Goal: Information Seeking & Learning: Learn about a topic

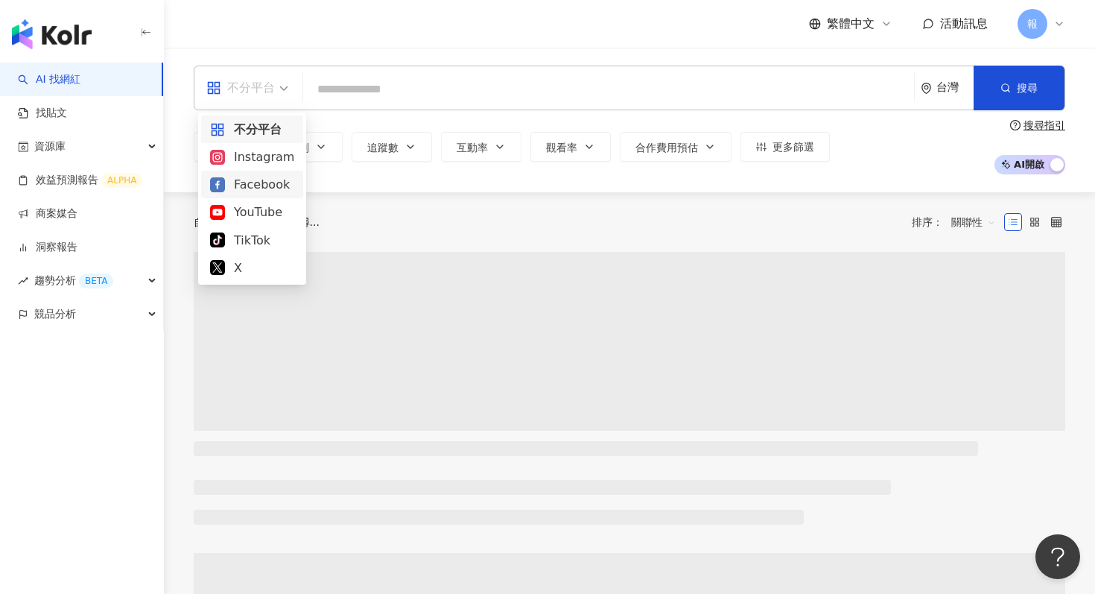
click at [279, 159] on div "Instagram" at bounding box center [252, 156] width 84 height 19
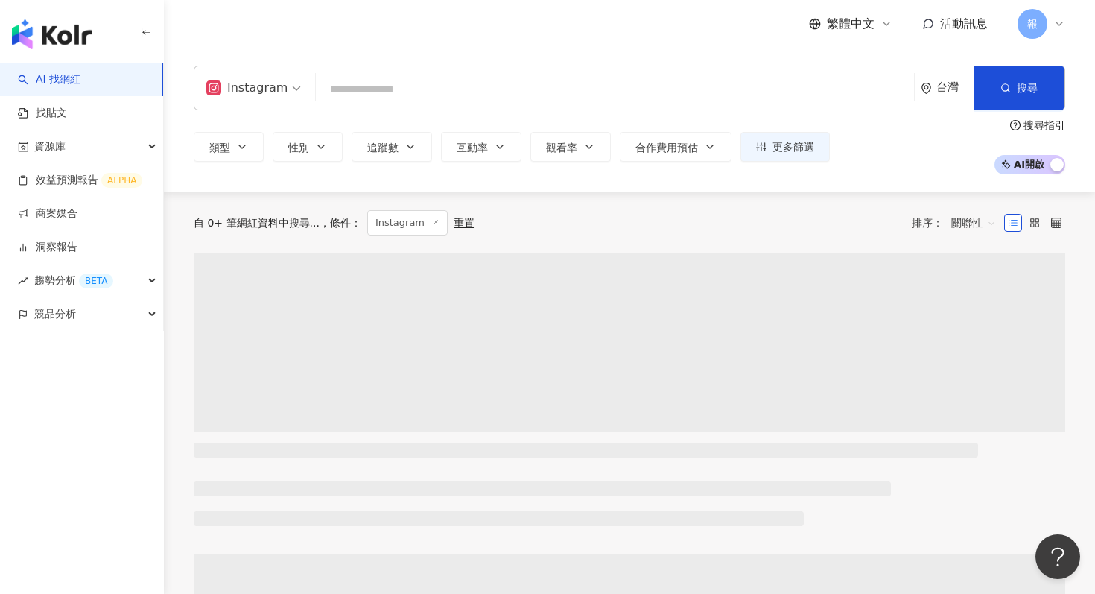
click at [356, 99] on input "search" at bounding box center [615, 89] width 586 height 28
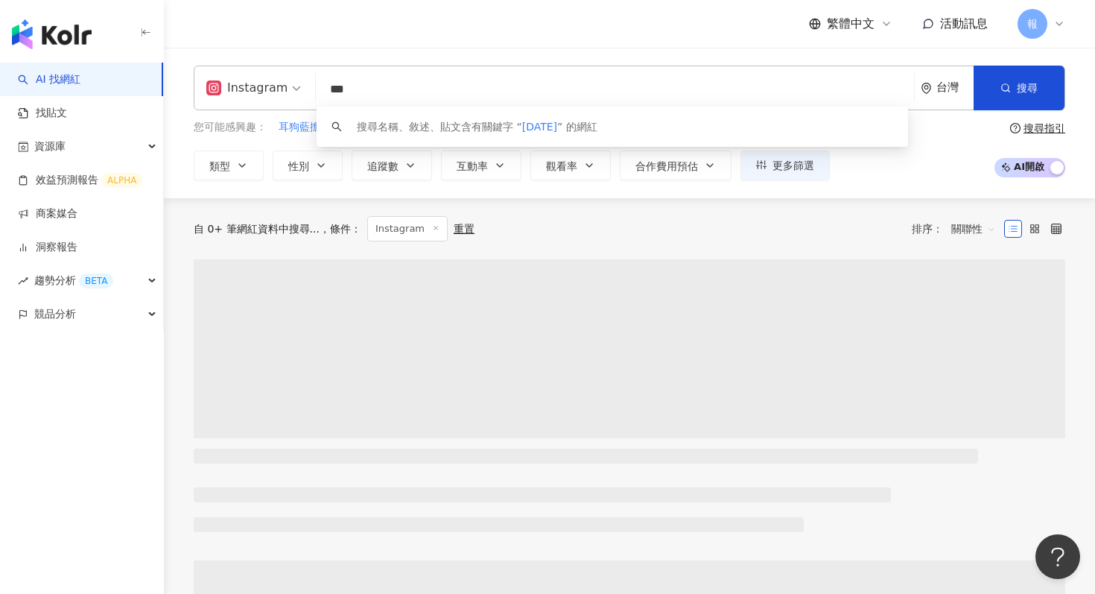
type input "***"
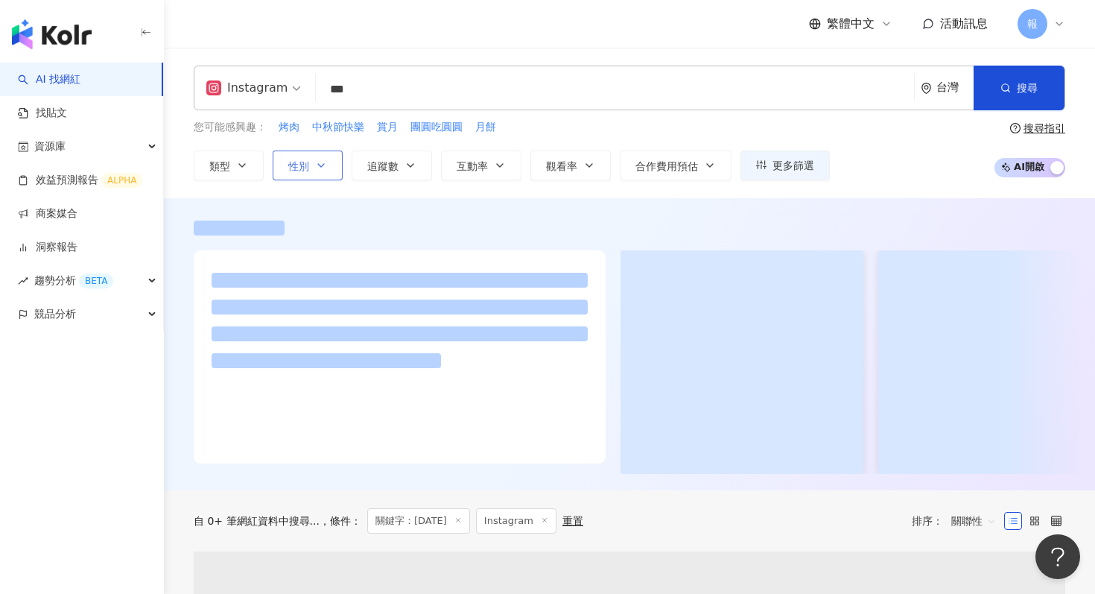
click at [309, 166] on button "性別" at bounding box center [308, 165] width 70 height 30
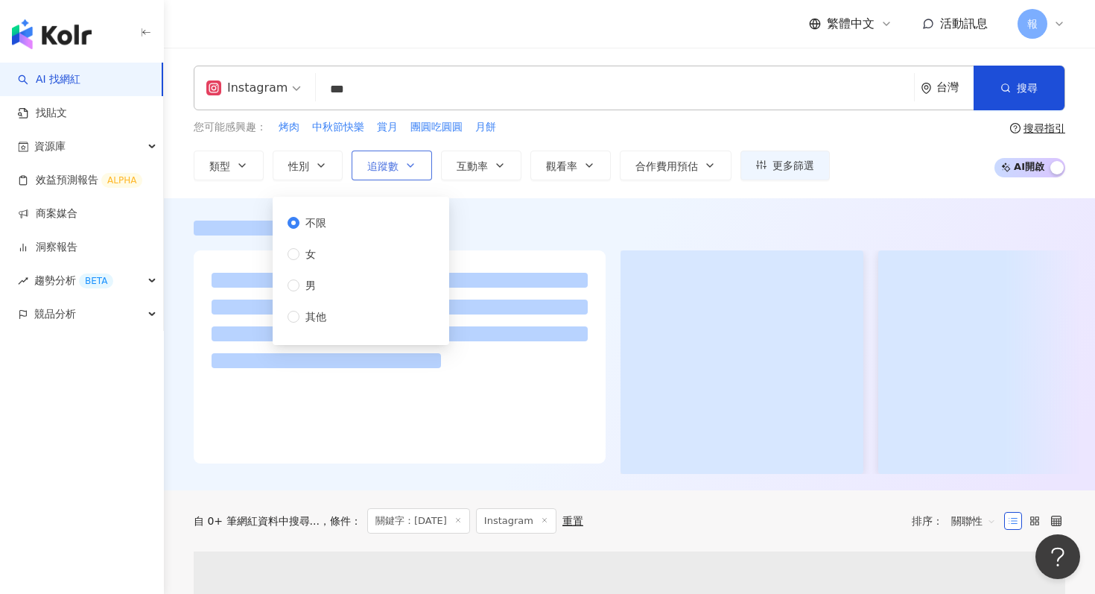
click at [389, 162] on span "追蹤數" at bounding box center [382, 166] width 31 height 12
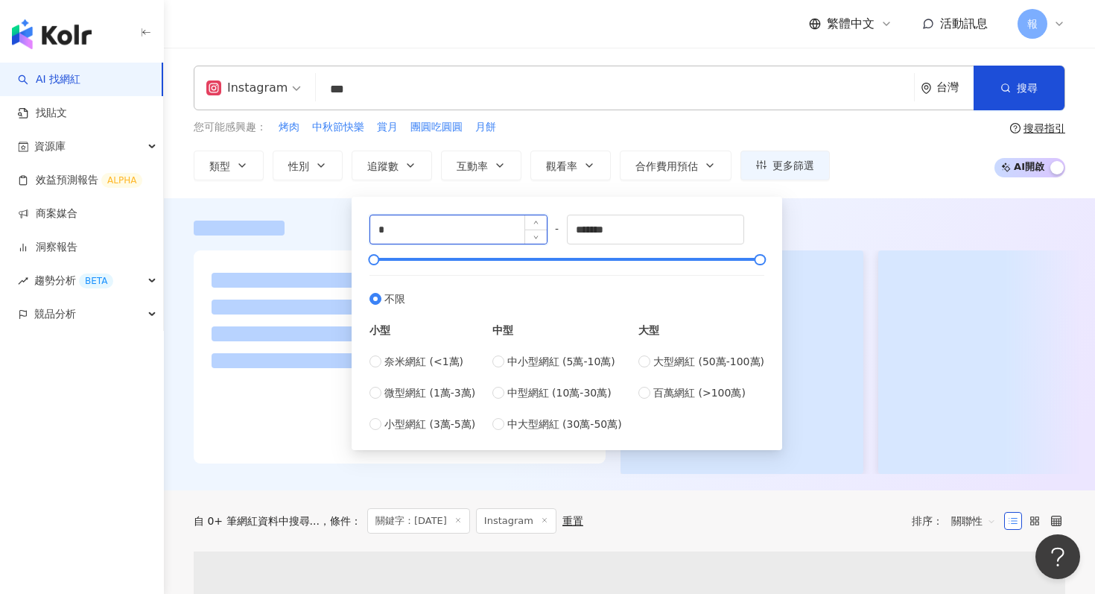
click at [393, 239] on input "*" at bounding box center [458, 229] width 177 height 28
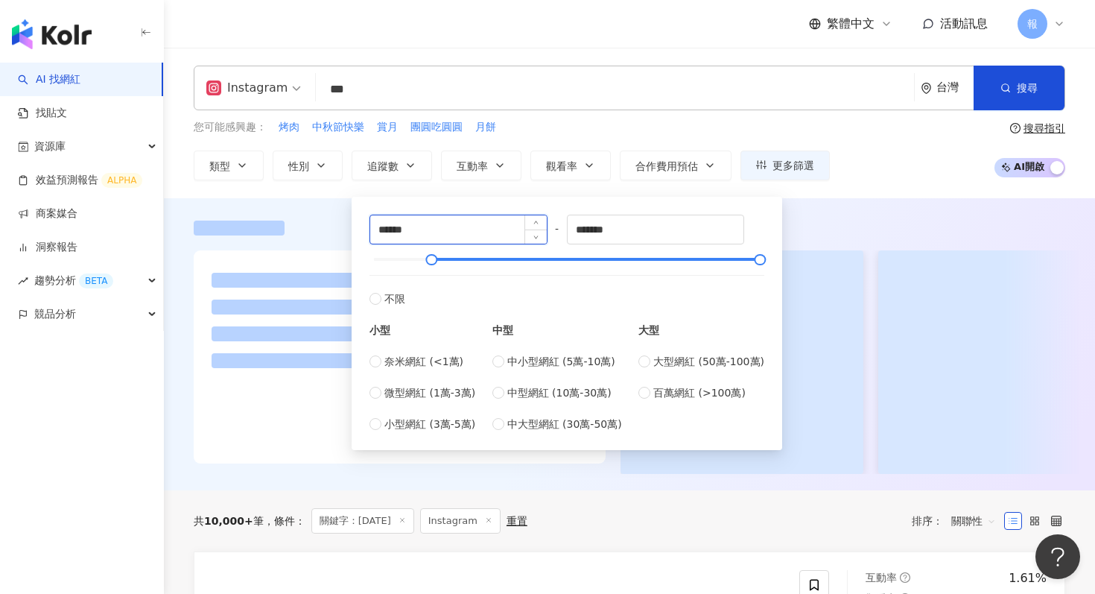
type input "******"
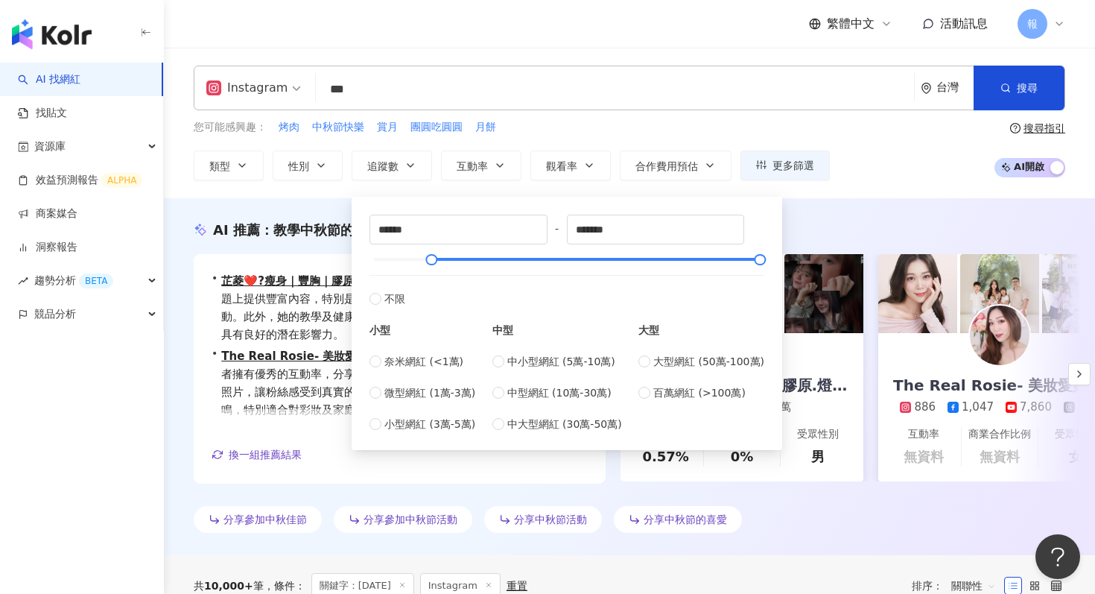
click at [536, 132] on div "您可能感興趣： 烤肉 中秋節快樂 賞月 團圓吃圓圓 月餅" at bounding box center [512, 127] width 636 height 16
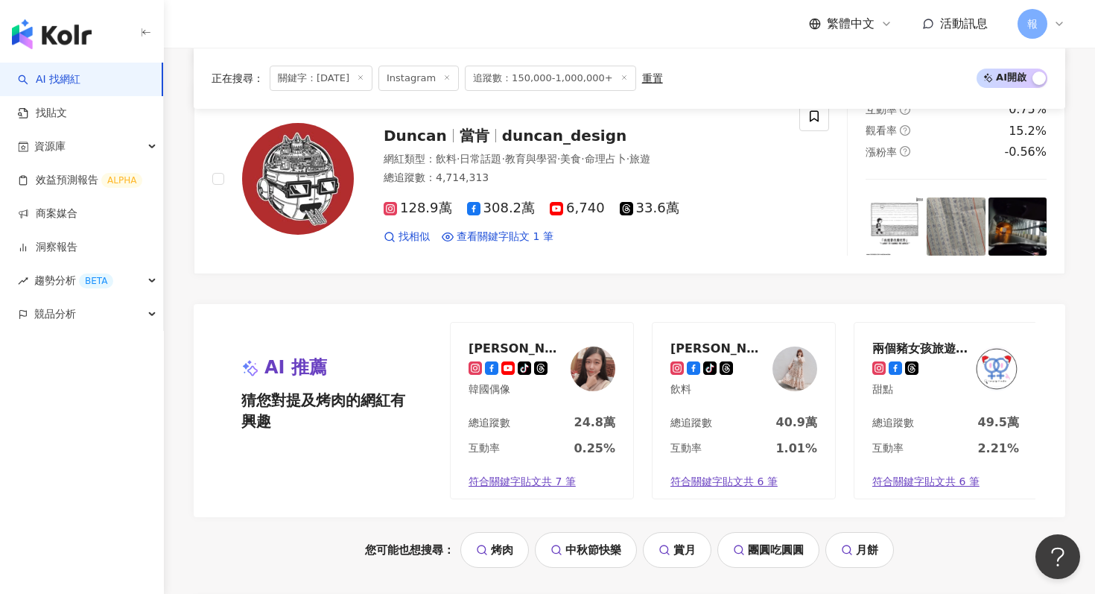
scroll to position [2854, 0]
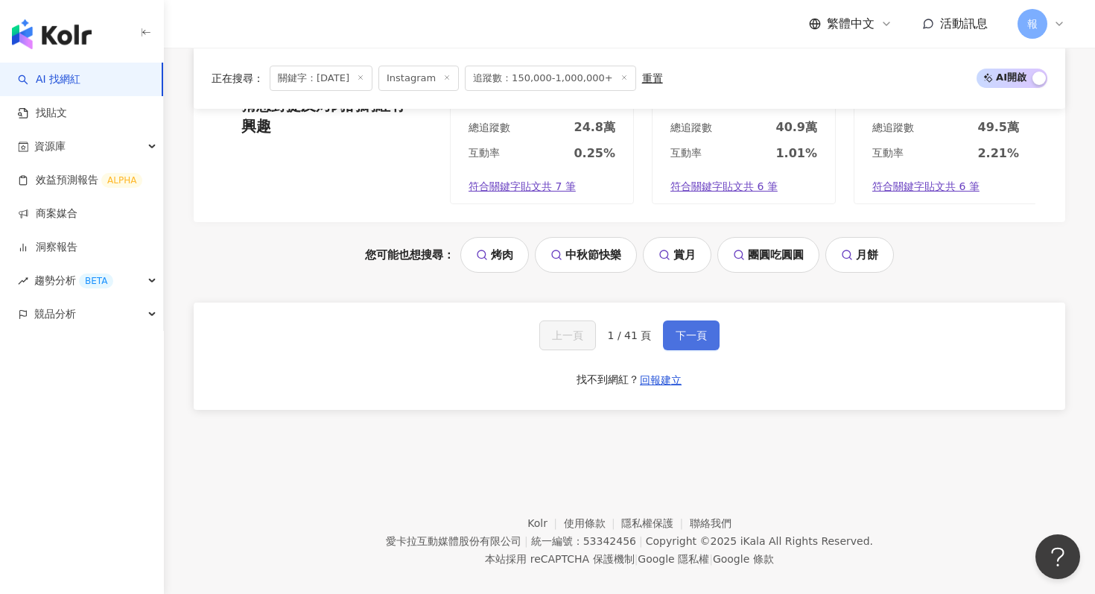
click at [694, 324] on button "下一頁" at bounding box center [691, 335] width 57 height 30
click at [683, 323] on button "下一頁" at bounding box center [691, 335] width 57 height 30
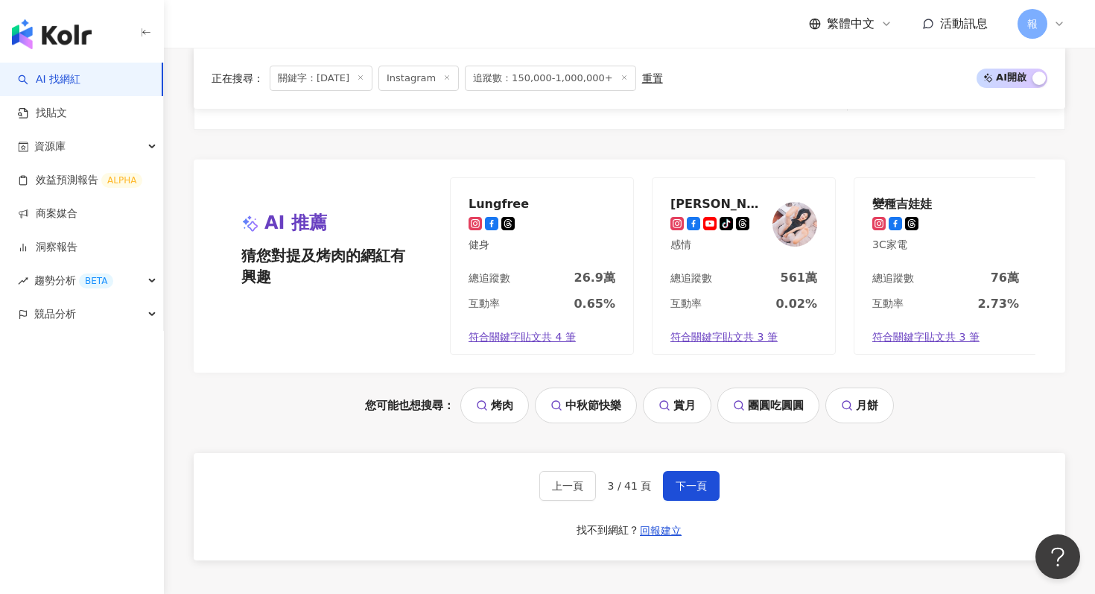
scroll to position [2763, 0]
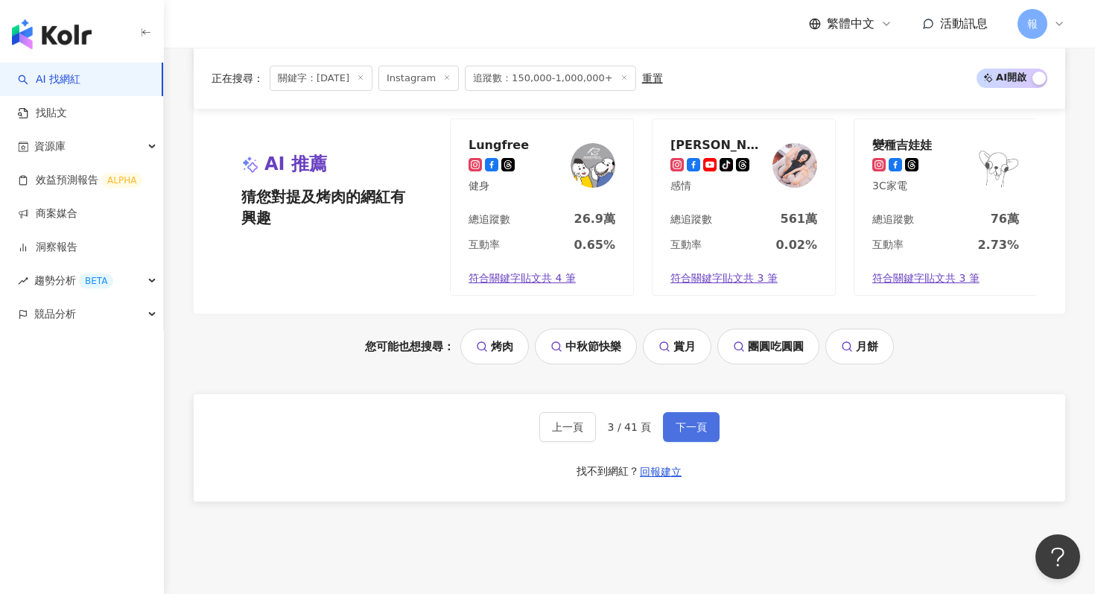
click at [698, 421] on span "下一頁" at bounding box center [691, 427] width 31 height 12
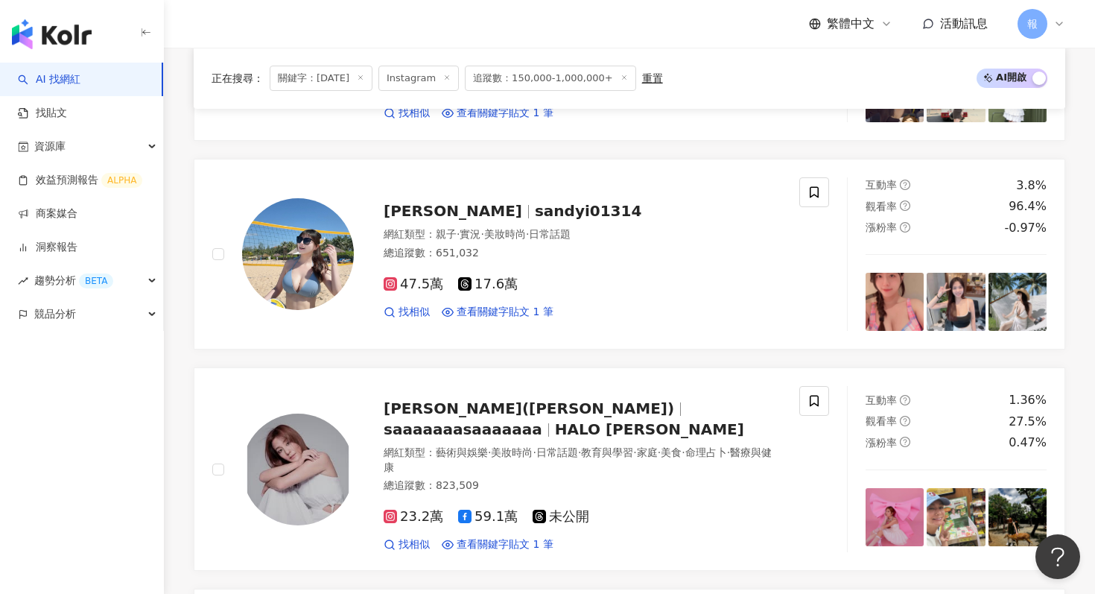
scroll to position [2307, 0]
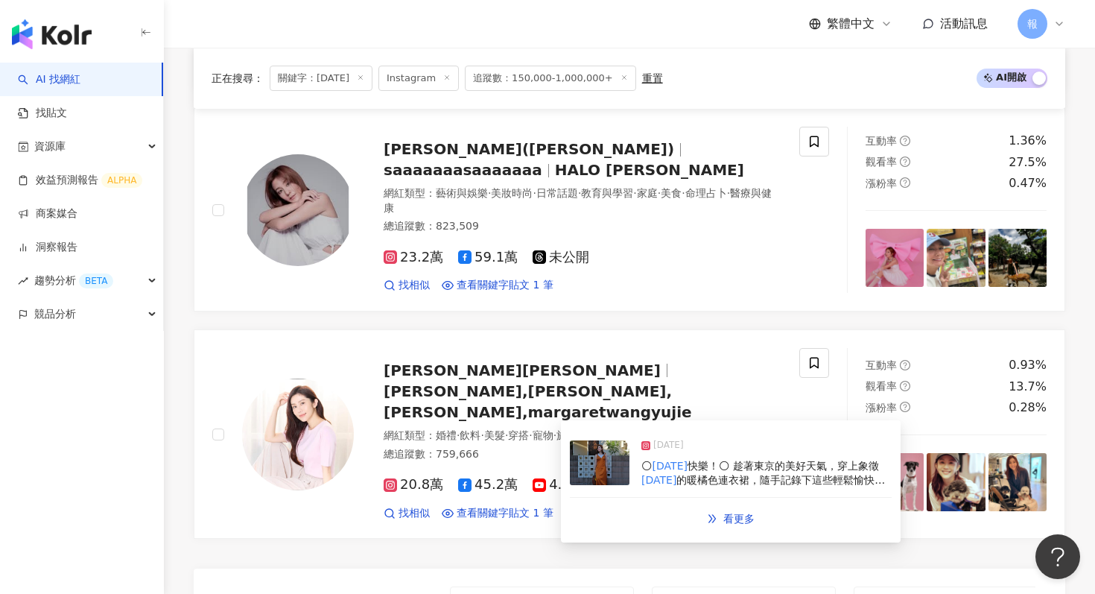
click at [602, 449] on img at bounding box center [600, 462] width 60 height 45
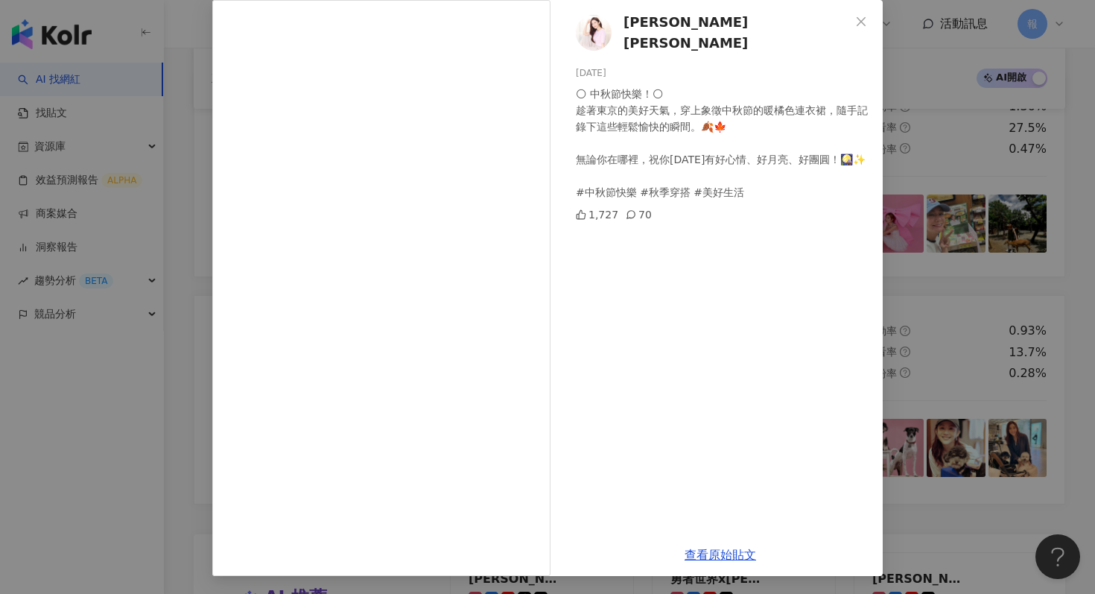
scroll to position [2353, 0]
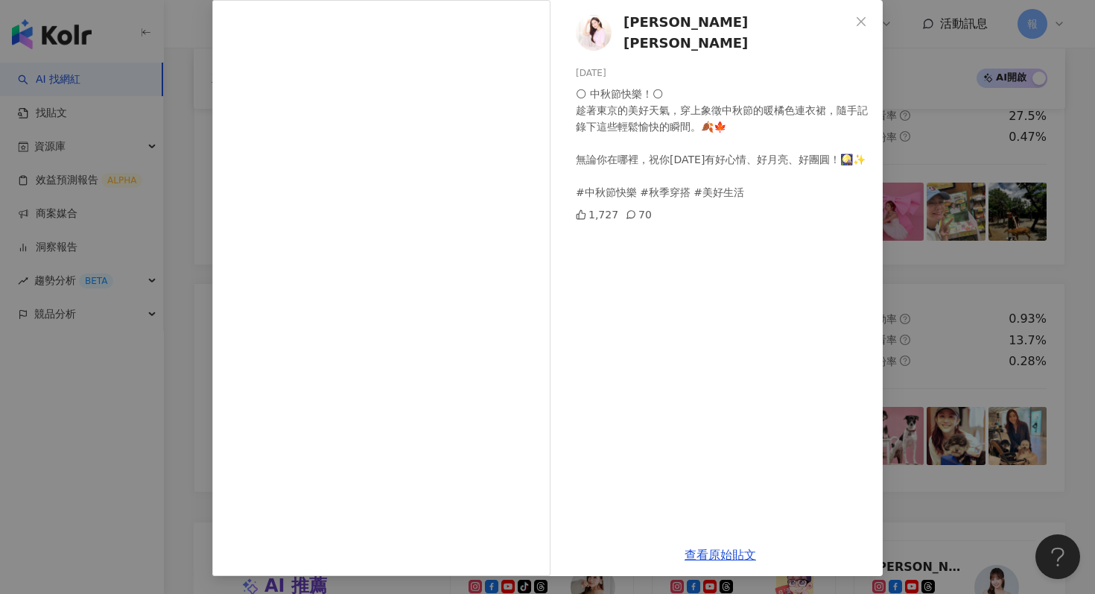
click at [920, 282] on div "[PERSON_NAME][PERSON_NAME] [DATE] 🌕 中秋節快樂！🌕 趁著東京的美好天氣，穿上象徵中秋節的暖橘色連衣裙，隨手記錄下這些輕鬆愉…" at bounding box center [547, 297] width 1095 height 594
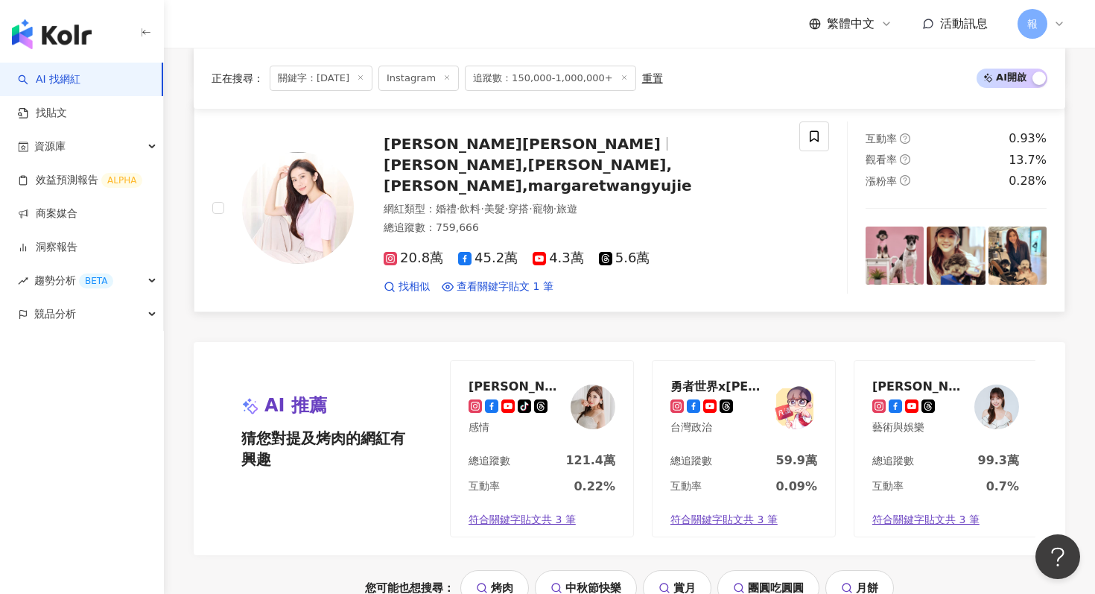
scroll to position [2854, 0]
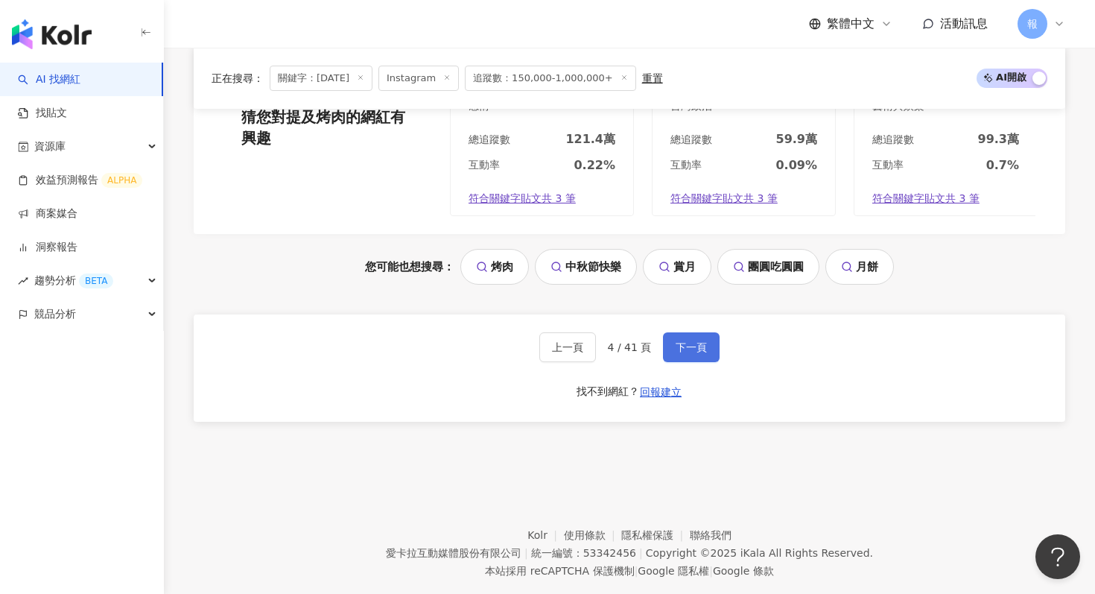
click at [682, 341] on span "下一頁" at bounding box center [691, 347] width 31 height 12
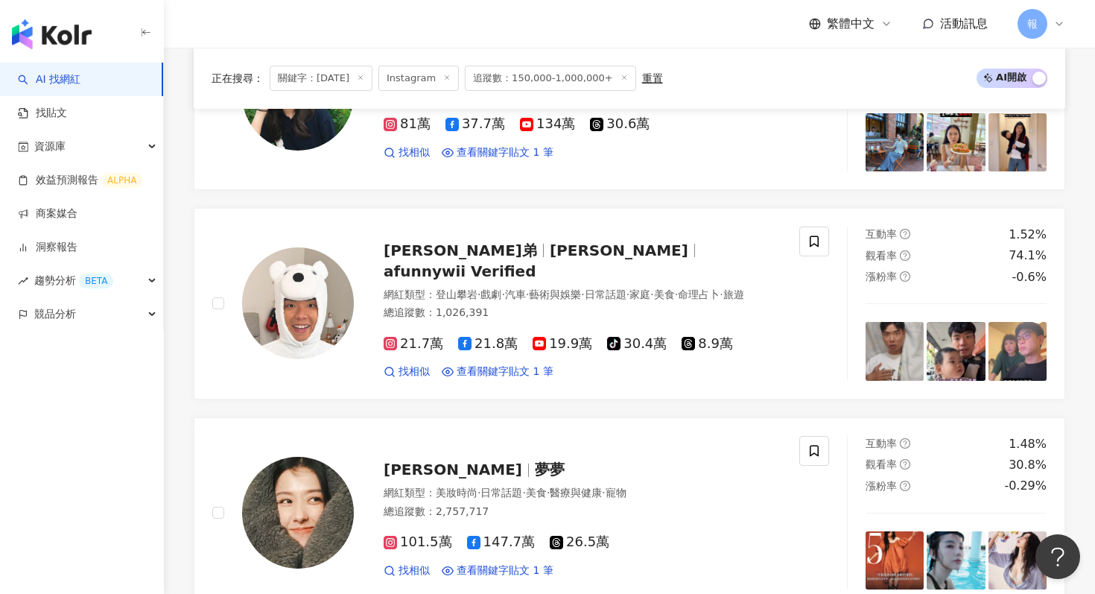
scroll to position [968, 0]
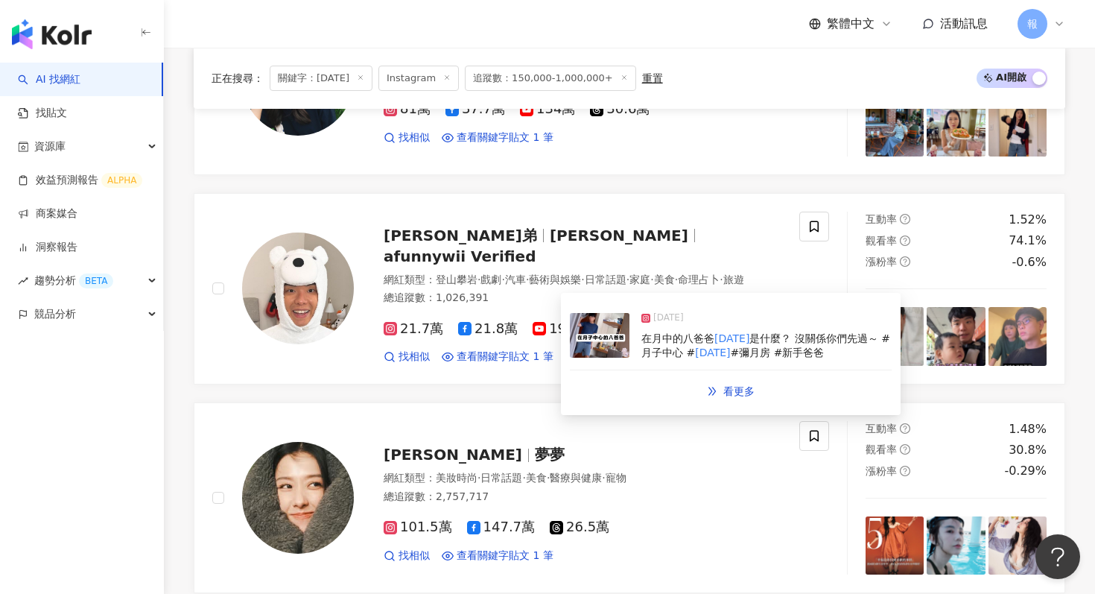
click at [601, 342] on img at bounding box center [600, 335] width 60 height 45
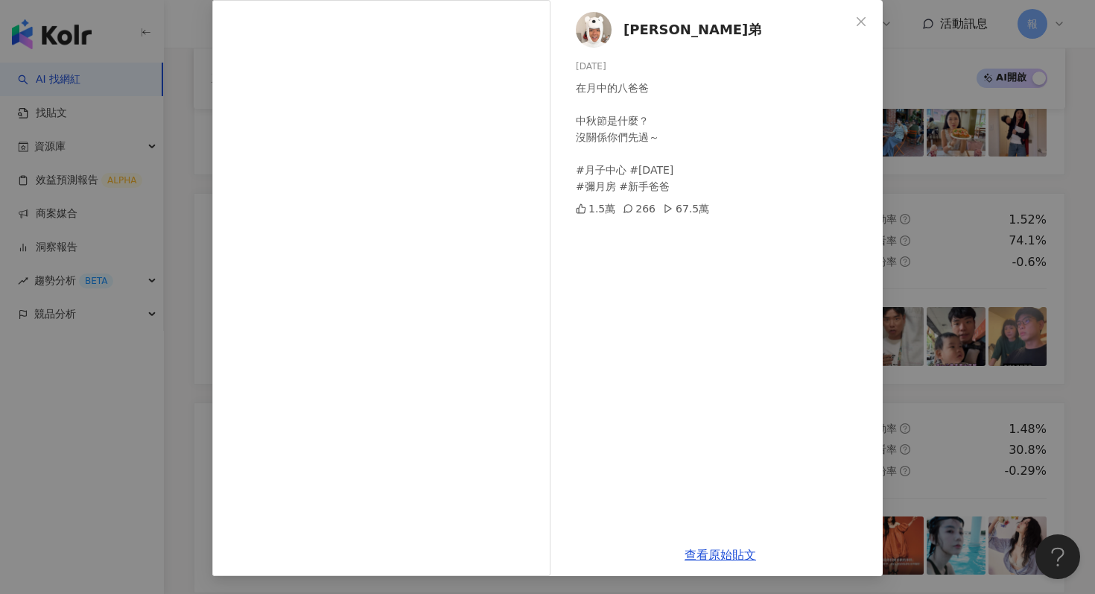
scroll to position [1272, 0]
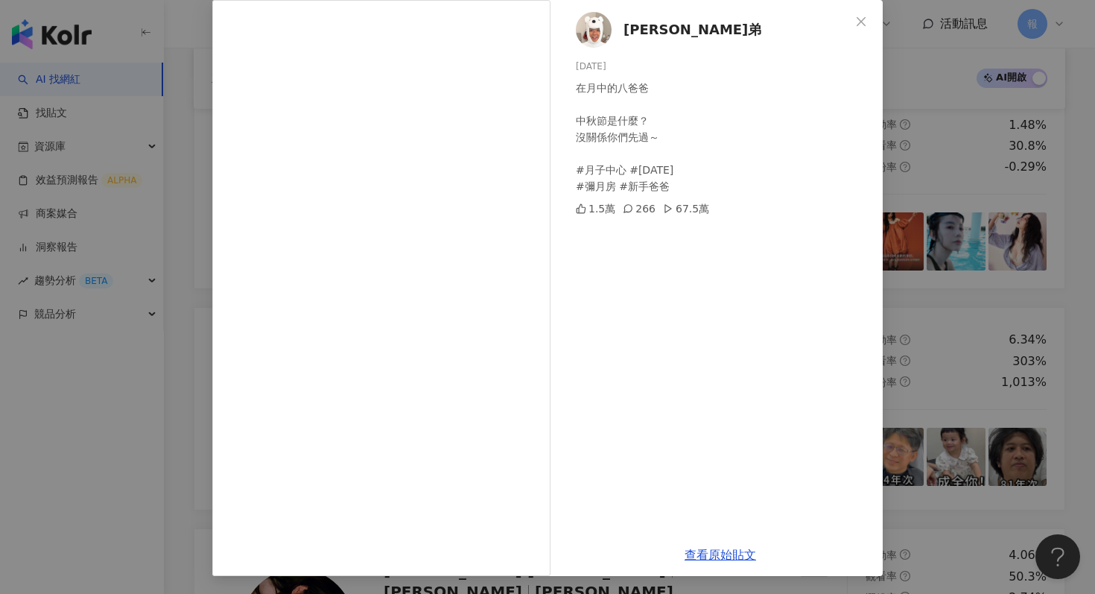
click at [957, 307] on div "[PERSON_NAME]弟 [DATE] 在月中的八爸爸 中秋節是什麼？ 沒關係你們先過～ #月子中心 #[DATE] #彌月房 #新手爸爸 1.5萬 26…" at bounding box center [547, 297] width 1095 height 594
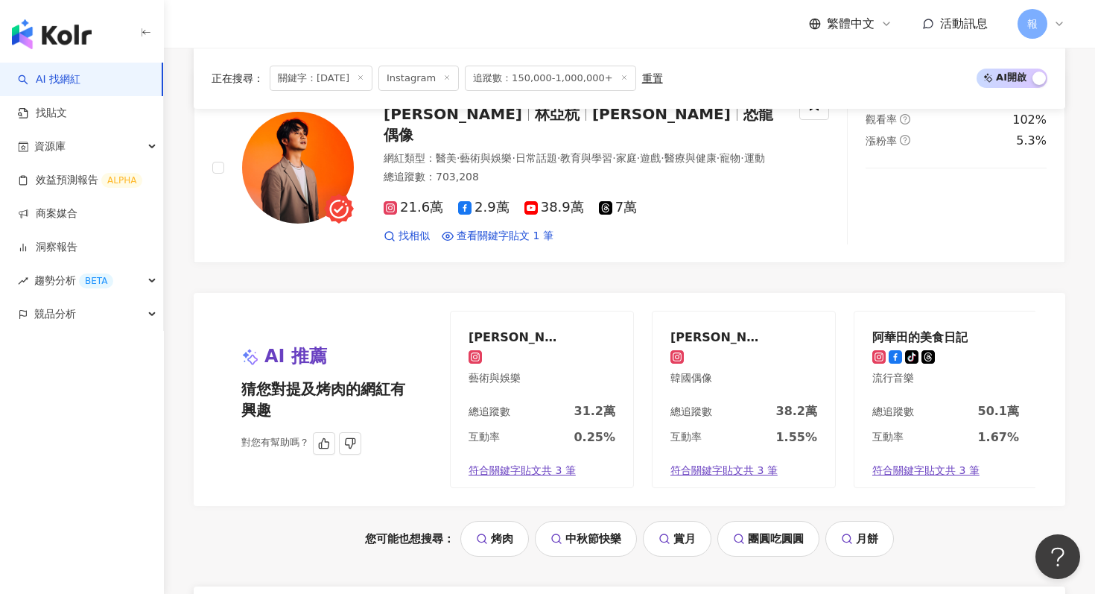
scroll to position [2854, 0]
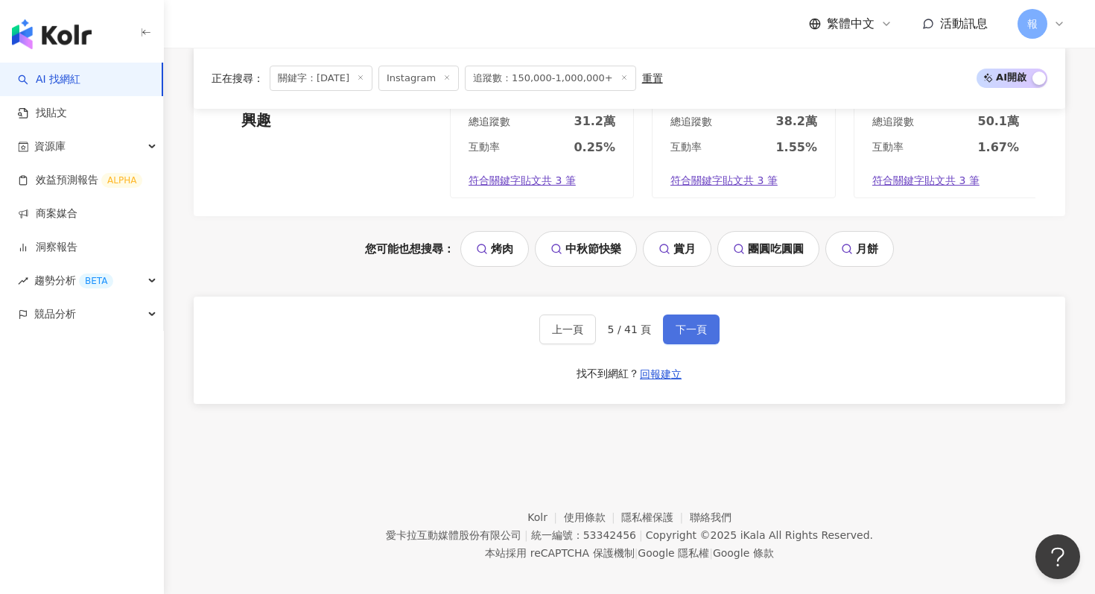
click at [693, 323] on span "下一頁" at bounding box center [691, 329] width 31 height 12
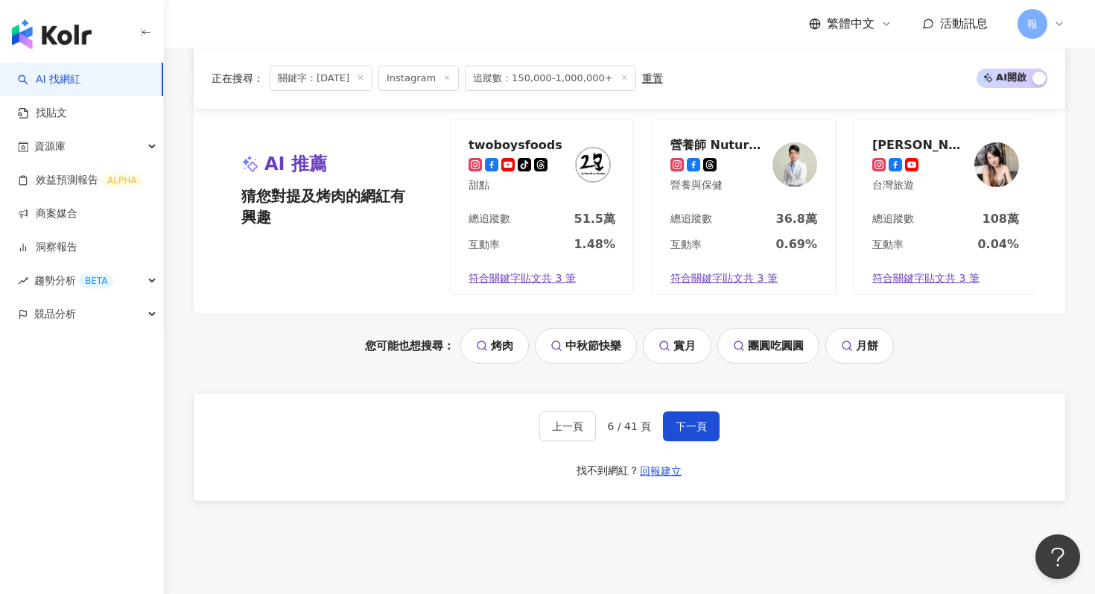
scroll to position [2479, 0]
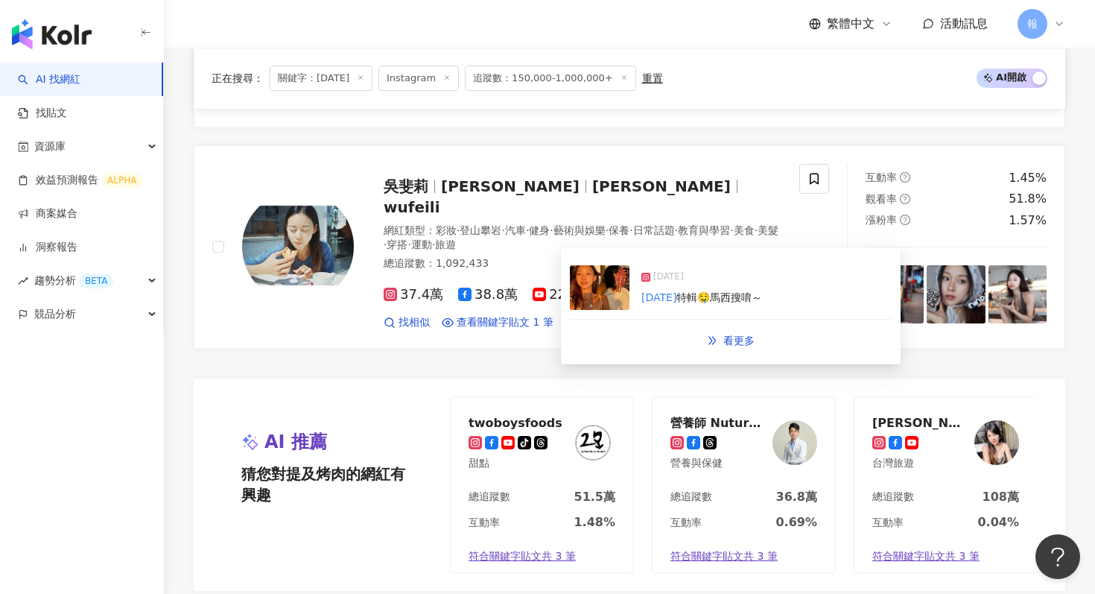
click at [588, 291] on img at bounding box center [600, 287] width 60 height 45
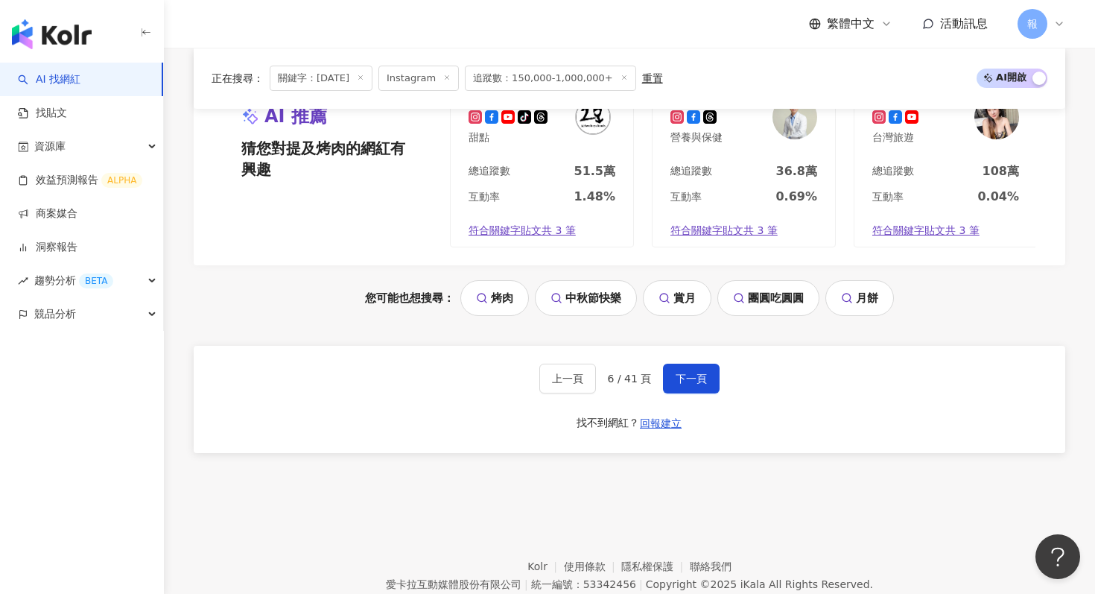
scroll to position [2854, 0]
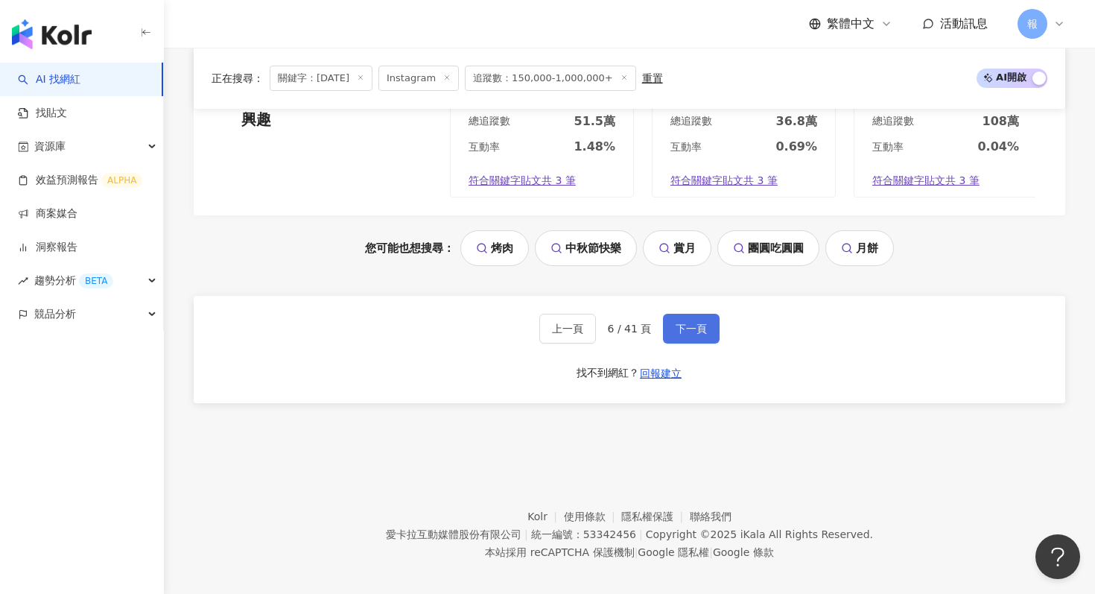
click at [677, 323] on span "下一頁" at bounding box center [691, 329] width 31 height 12
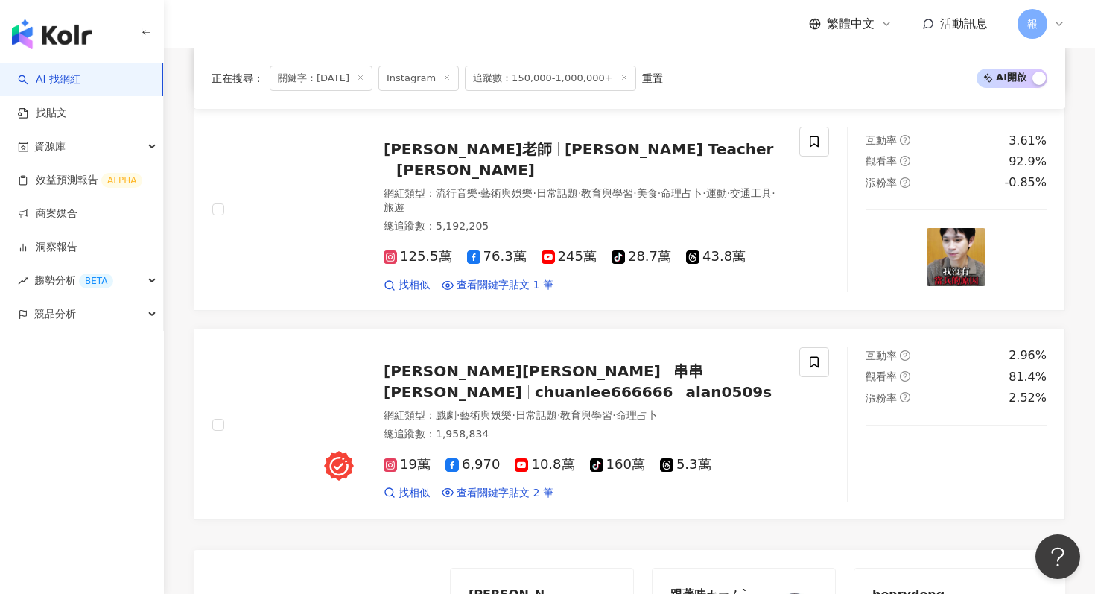
scroll to position [2122, 0]
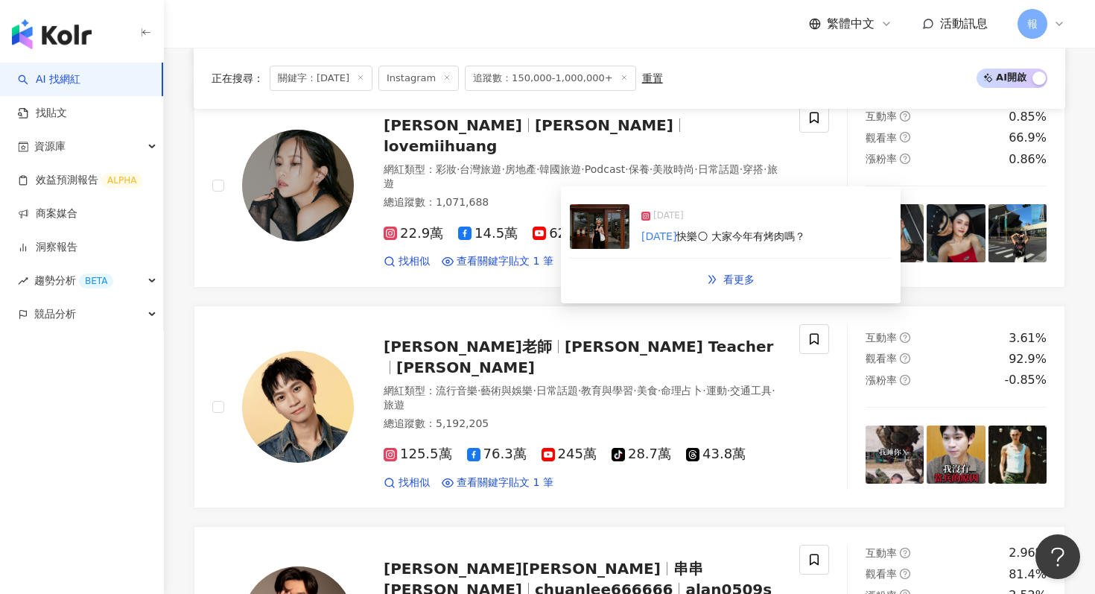
click at [599, 228] on img at bounding box center [600, 226] width 60 height 45
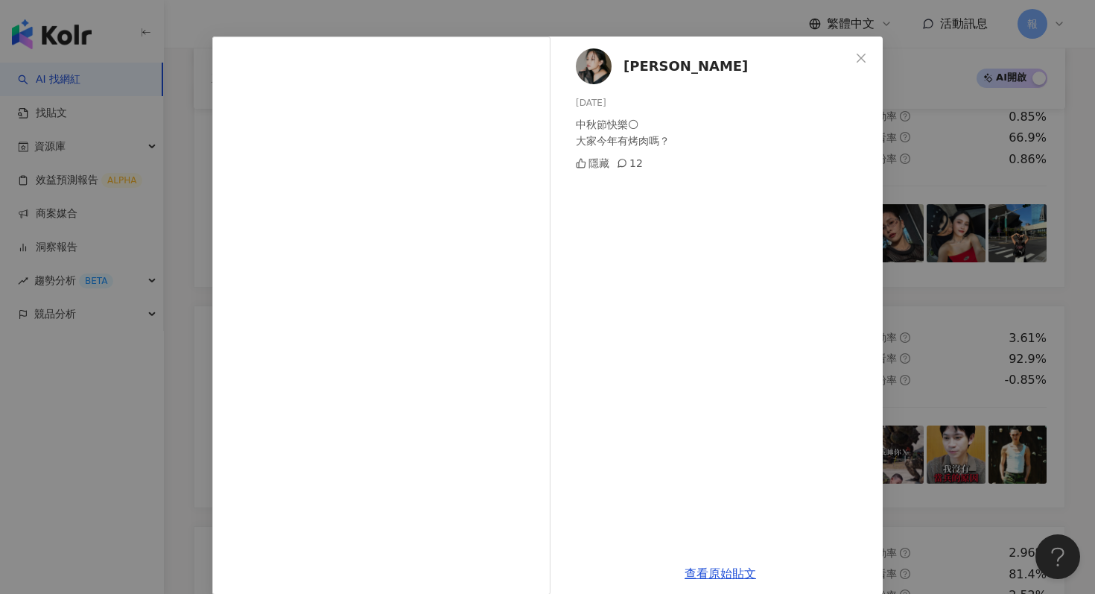
scroll to position [57, 0]
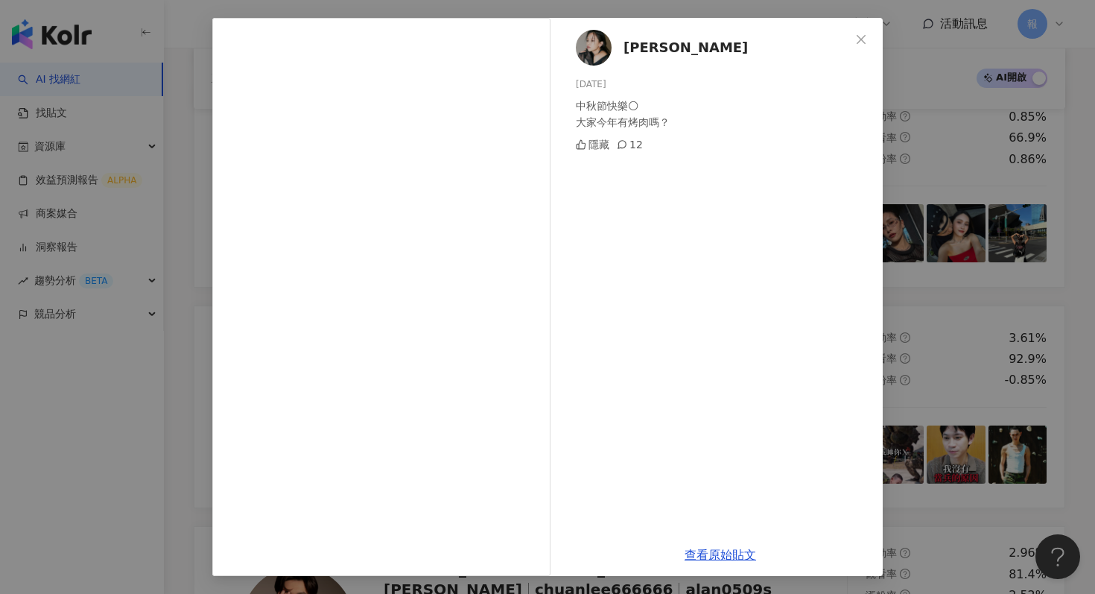
click at [955, 181] on div "[PERSON_NAME] [DATE] 中秋節快樂🌕 大家今年有烤肉嗎？ 隱藏 12 查看原始貼文" at bounding box center [547, 297] width 1095 height 594
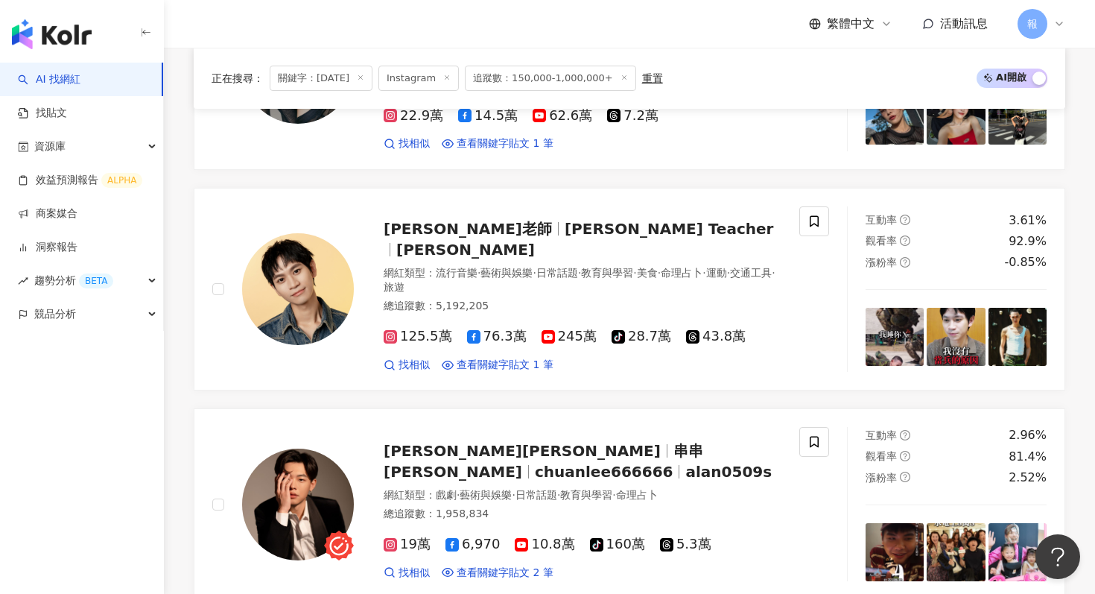
scroll to position [2765, 0]
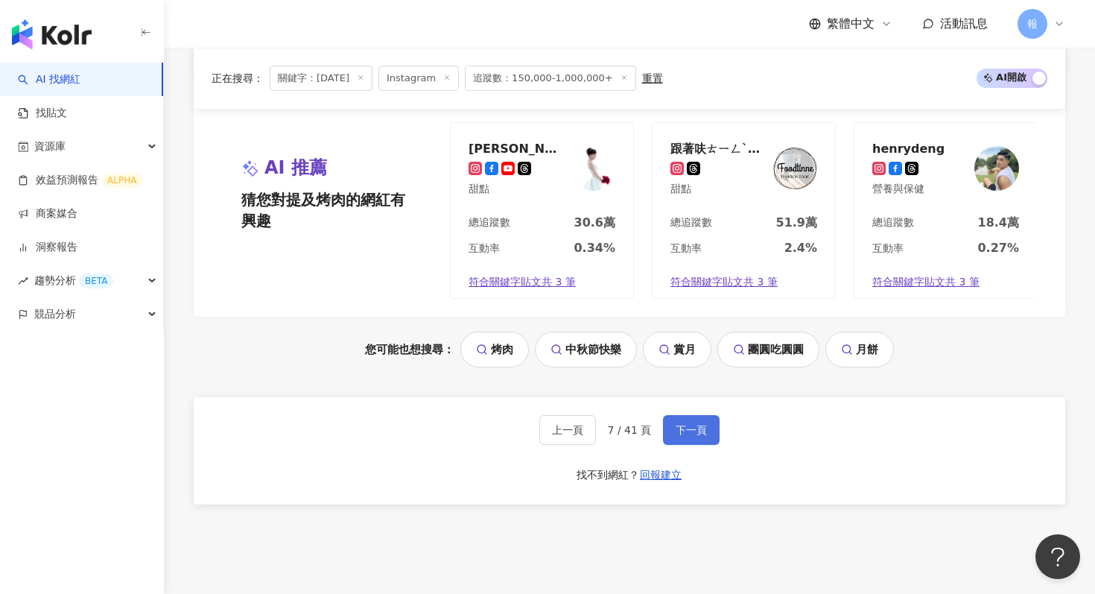
click at [697, 424] on span "下一頁" at bounding box center [691, 430] width 31 height 12
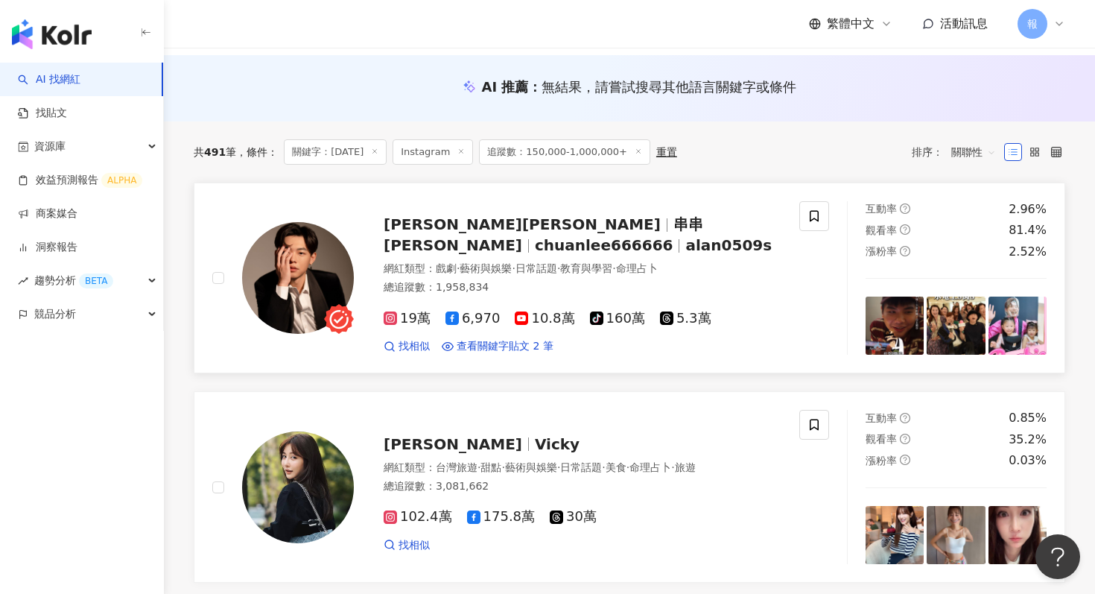
scroll to position [0, 0]
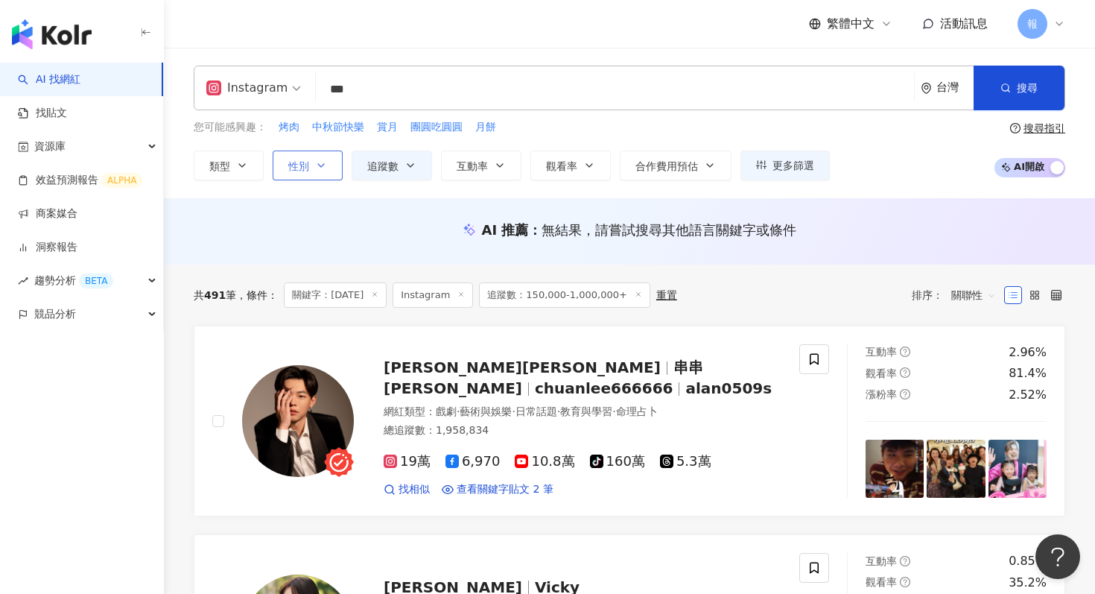
click at [305, 165] on span "性別" at bounding box center [298, 166] width 21 height 12
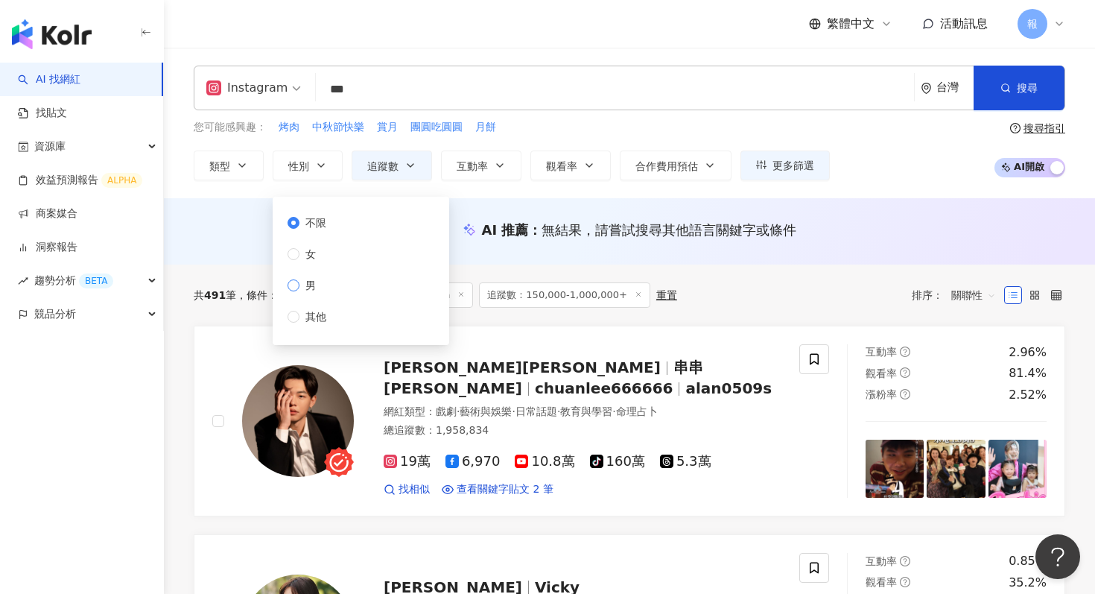
click at [302, 282] on span "男" at bounding box center [310, 285] width 22 height 16
click at [670, 59] on div "Instagram *** 台灣 搜尋 keyword 搜尋名稱、敘述、貼文含有關鍵字 “ [DATE] ” 的網紅 您可能感興趣： 烤肉 中秋節快樂 賞月 …" at bounding box center [629, 123] width 931 height 150
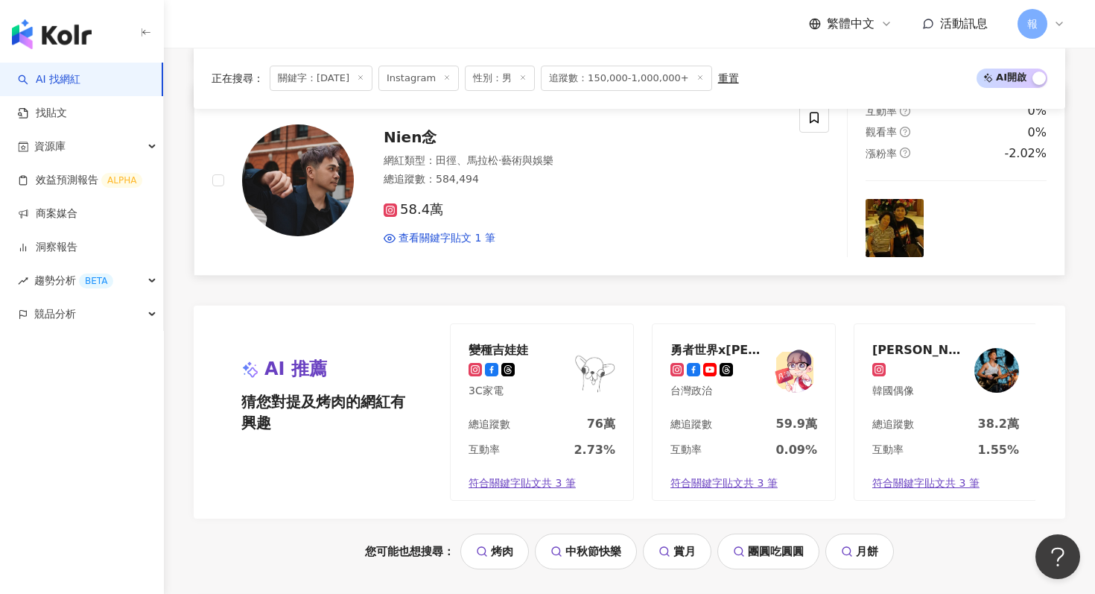
scroll to position [2838, 0]
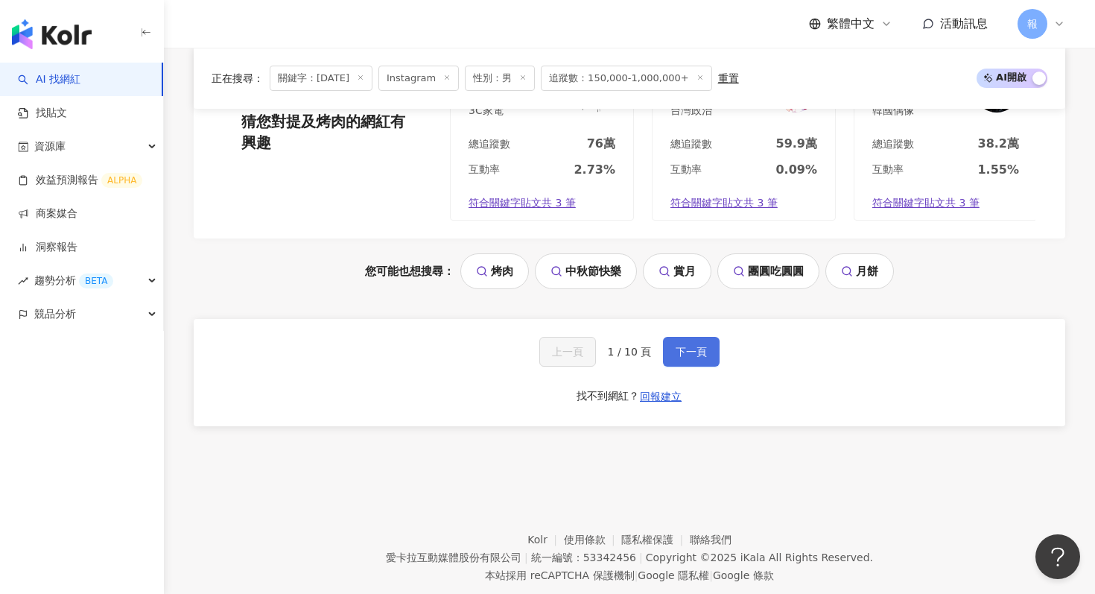
click at [676, 337] on button "下一頁" at bounding box center [691, 352] width 57 height 30
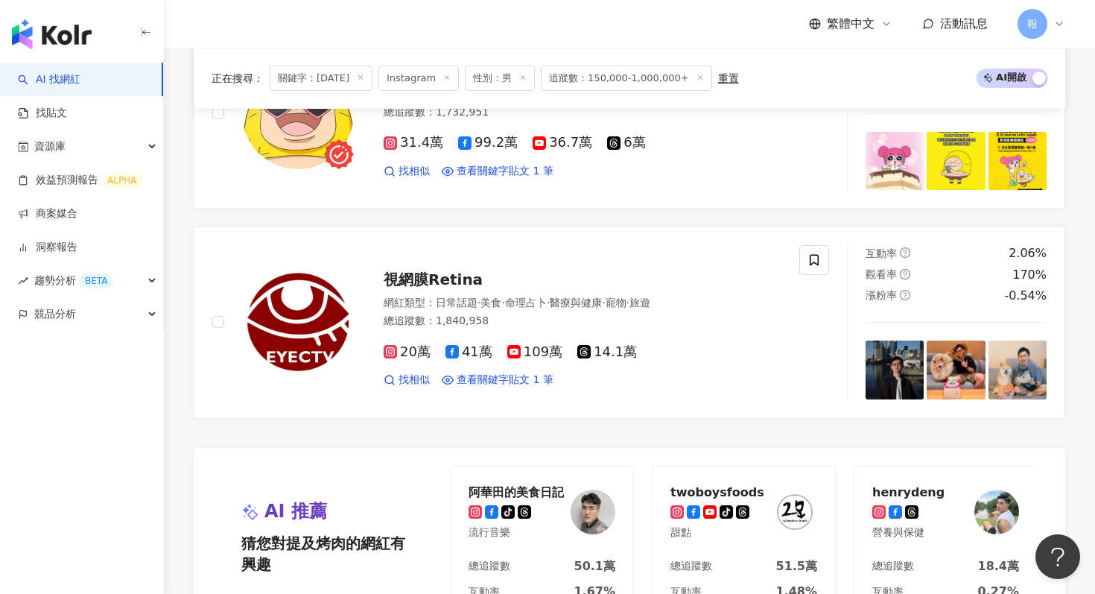
scroll to position [2461, 0]
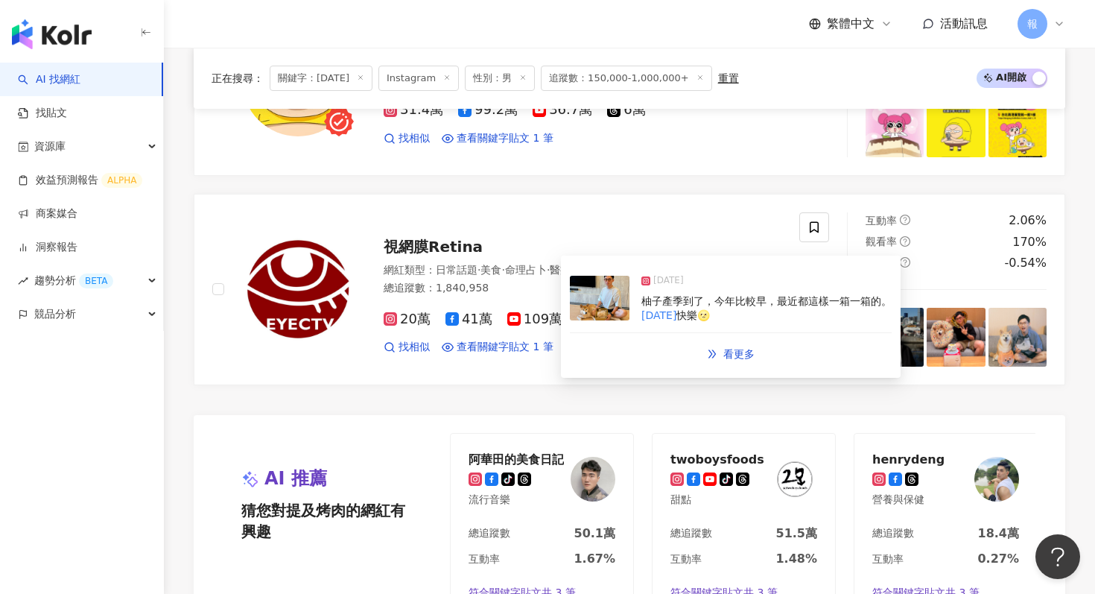
click at [580, 304] on img at bounding box center [600, 298] width 60 height 45
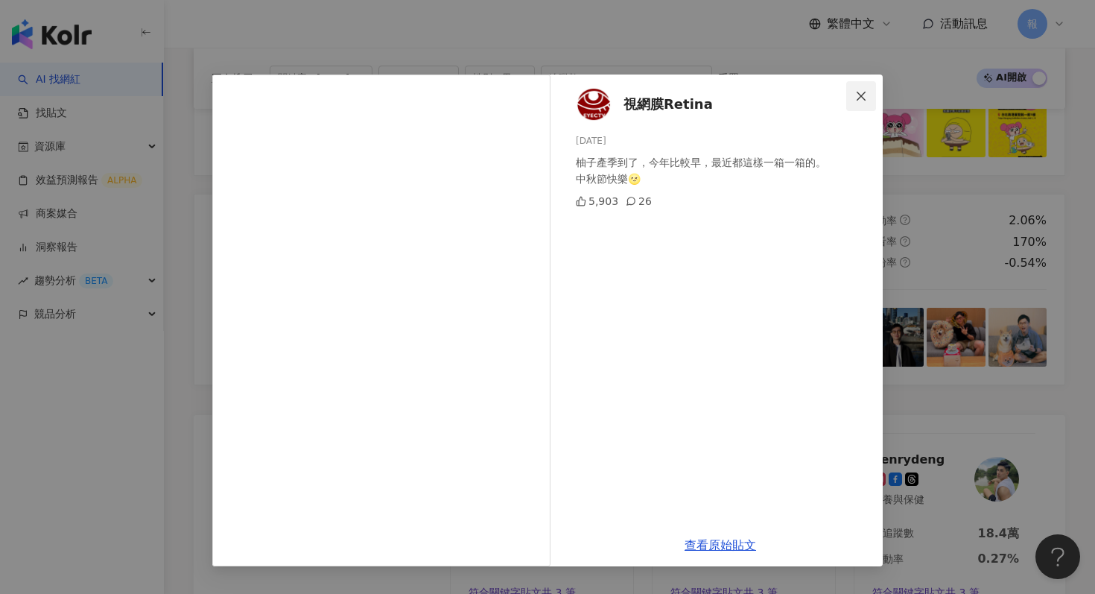
click at [860, 89] on button "Close" at bounding box center [861, 96] width 30 height 30
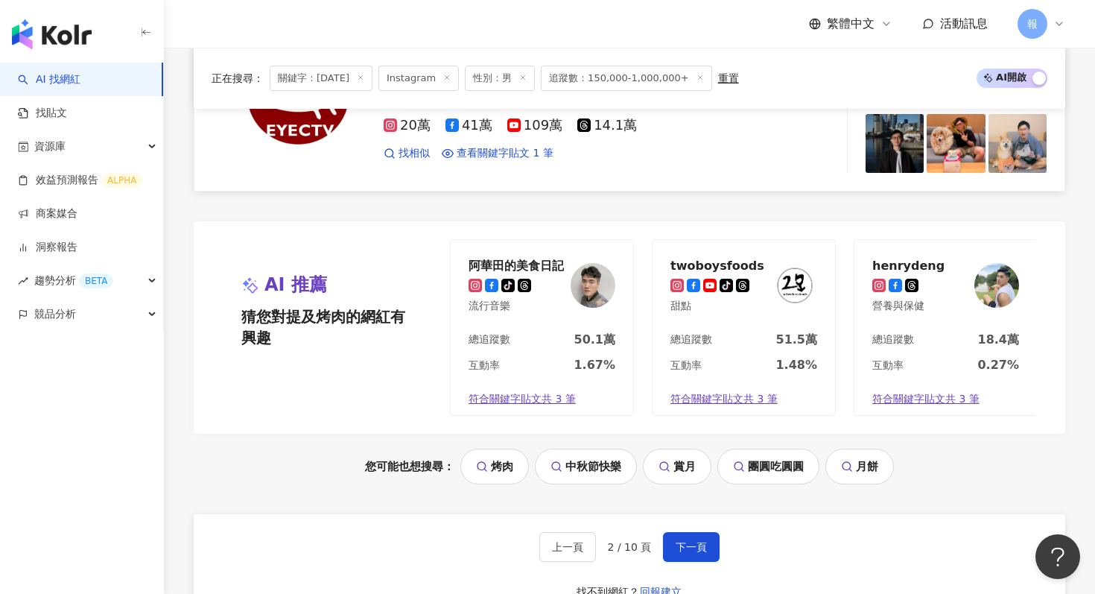
scroll to position [2751, 0]
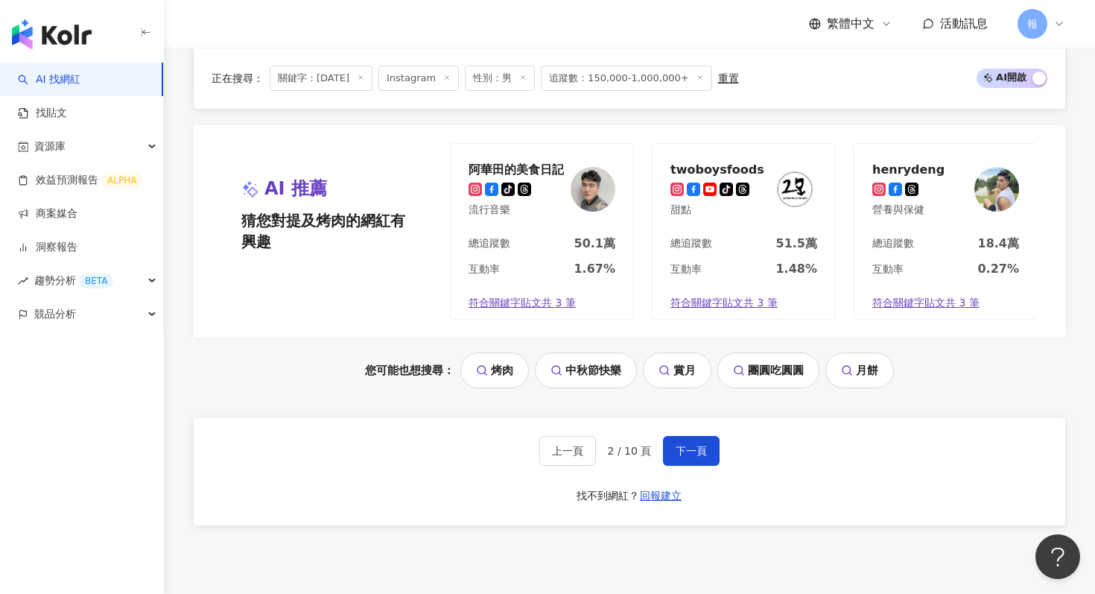
click at [709, 418] on div "上一頁 2 / 10 頁 下一頁 找不到網紅？ 回報建立" at bounding box center [629, 471] width 871 height 107
click at [689, 436] on button "下一頁" at bounding box center [691, 451] width 57 height 30
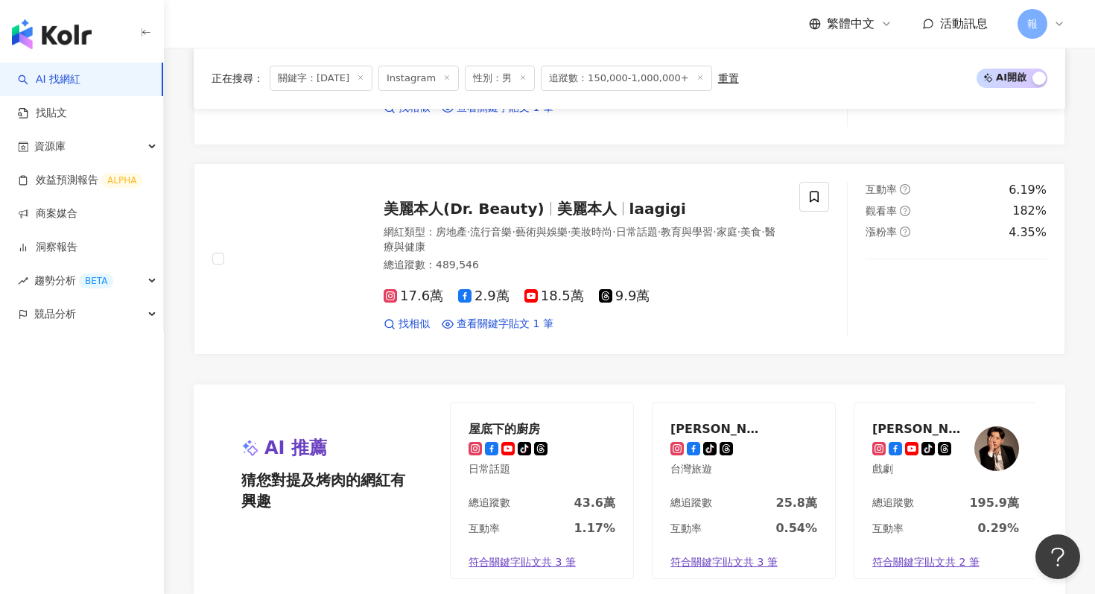
scroll to position [2489, 0]
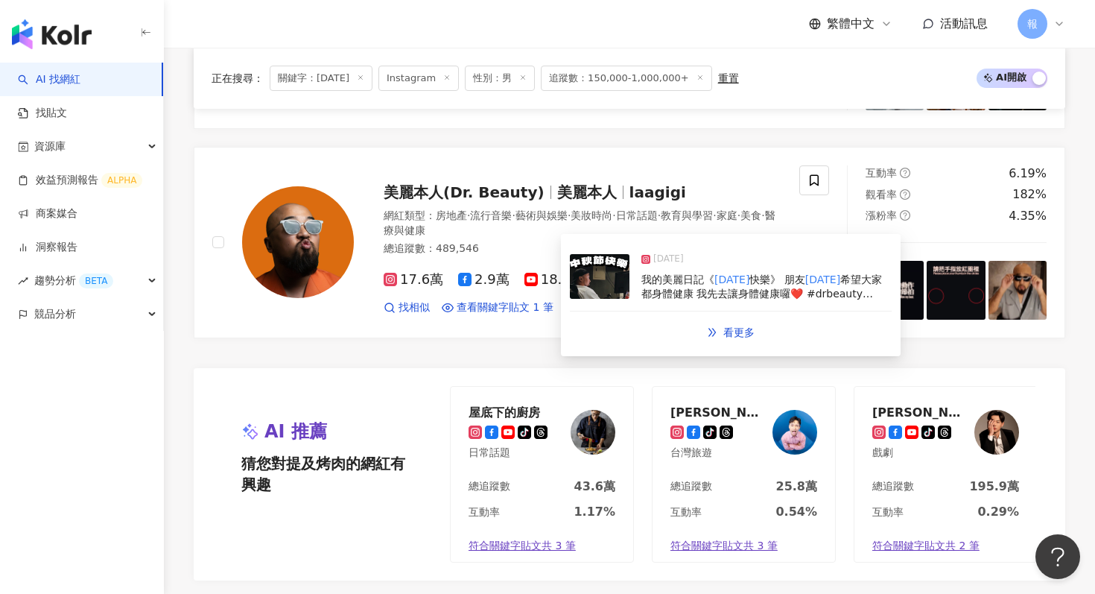
click at [581, 289] on img at bounding box center [600, 276] width 60 height 45
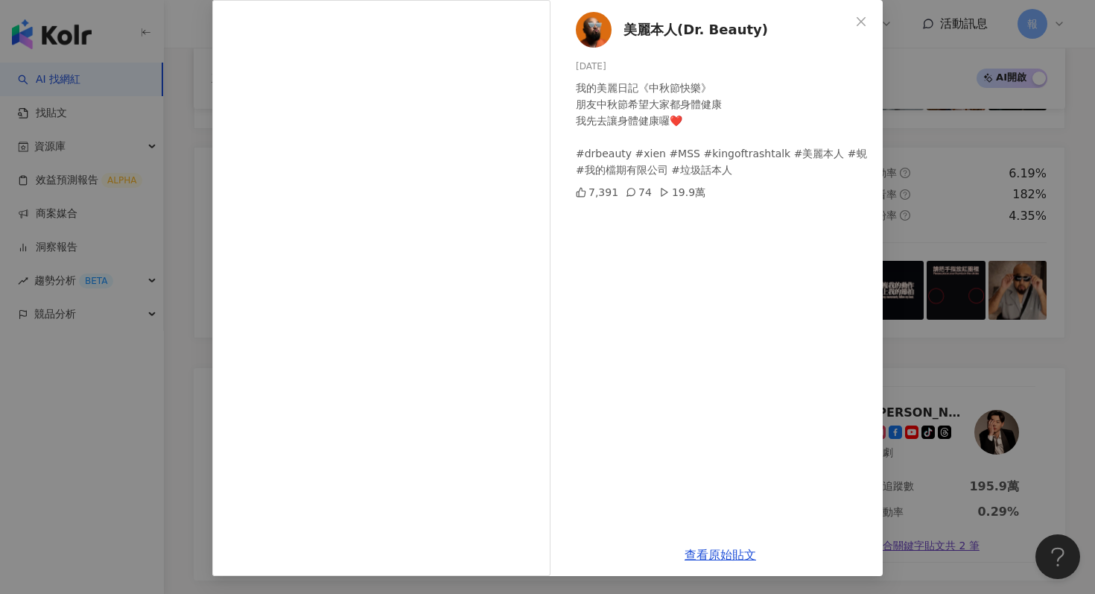
scroll to position [2852, 0]
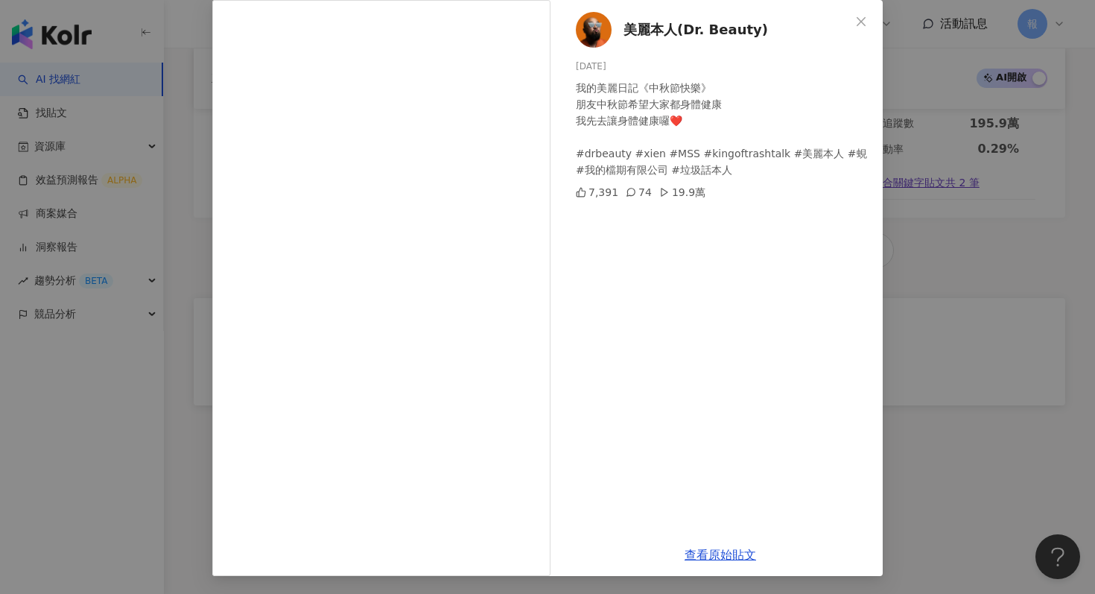
click at [881, 410] on div "美麗本人(Dr. Beauty) [DATE] 我的美麗日記《中秋節快樂》 朋友中秋節希望大家都身體健康 我先去讓身體健康囉❤️ #drbeauty #xie…" at bounding box center [720, 266] width 325 height 533
click at [936, 390] on div "美麗本人(Dr. Beauty) [DATE] 我的美麗日記《中秋節快樂》 朋友中秋節希望大家都身體健康 我先去讓身體健康囉❤️ #drbeauty #xie…" at bounding box center [547, 297] width 1095 height 594
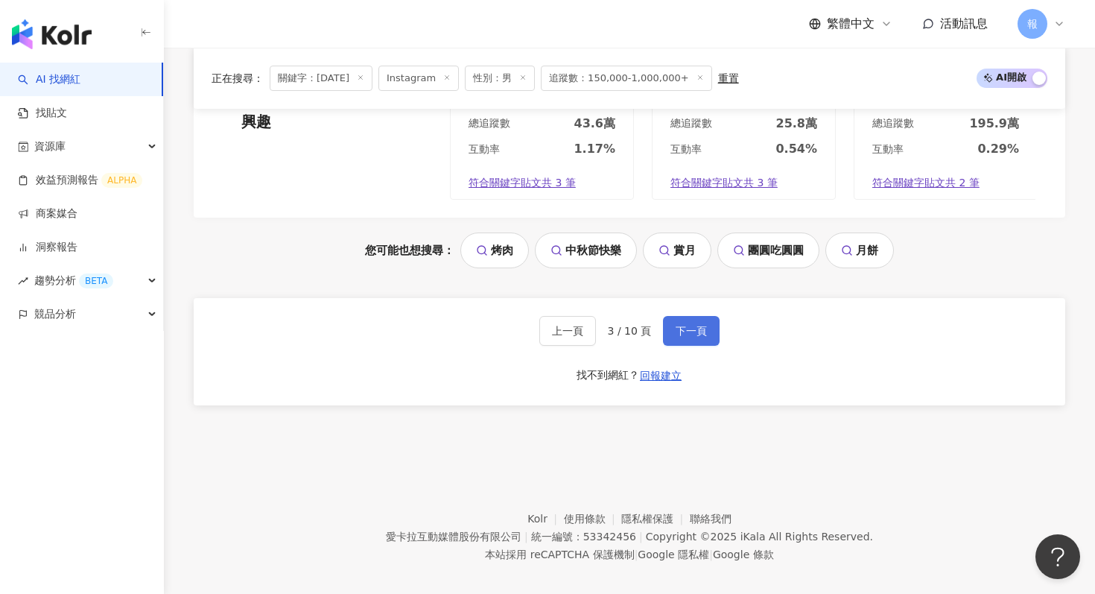
click at [680, 329] on button "下一頁" at bounding box center [691, 331] width 57 height 30
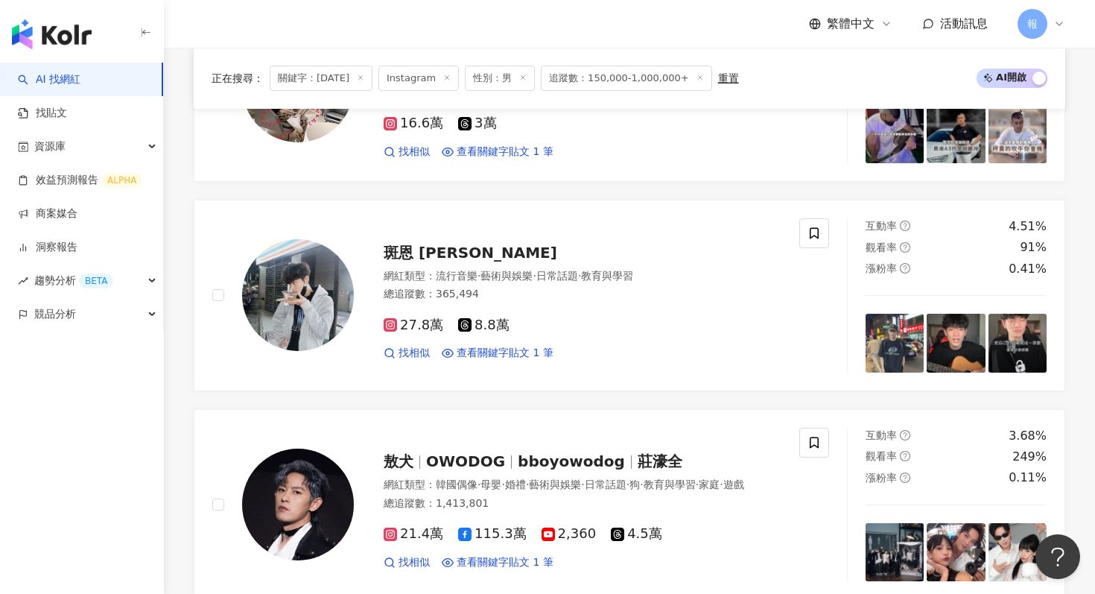
scroll to position [1490, 0]
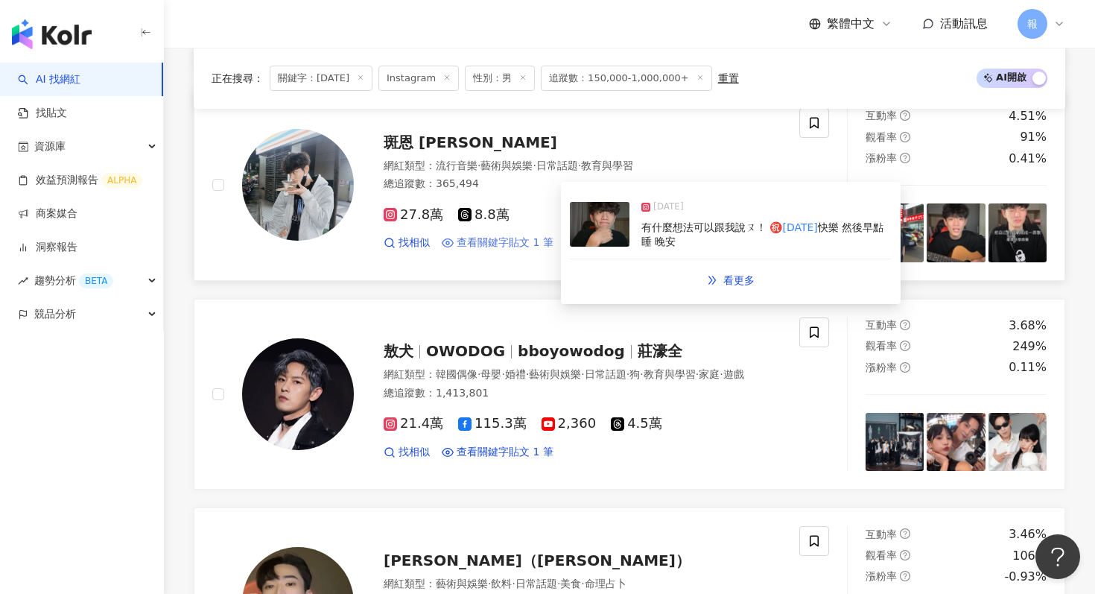
click at [514, 244] on span "查看關鍵字貼文 1 筆" at bounding box center [505, 242] width 97 height 15
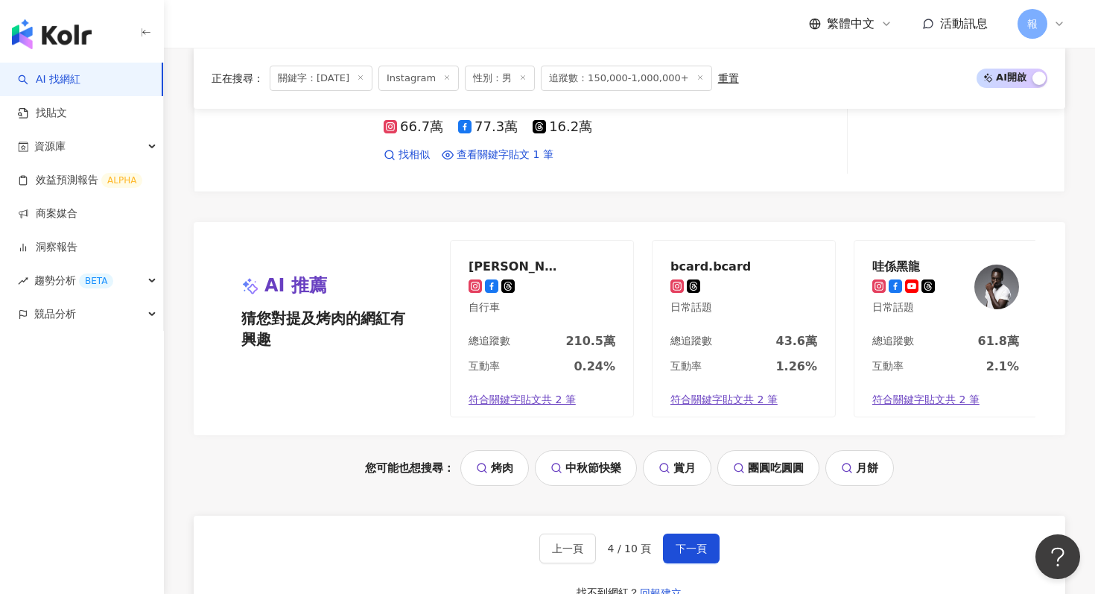
scroll to position [2671, 0]
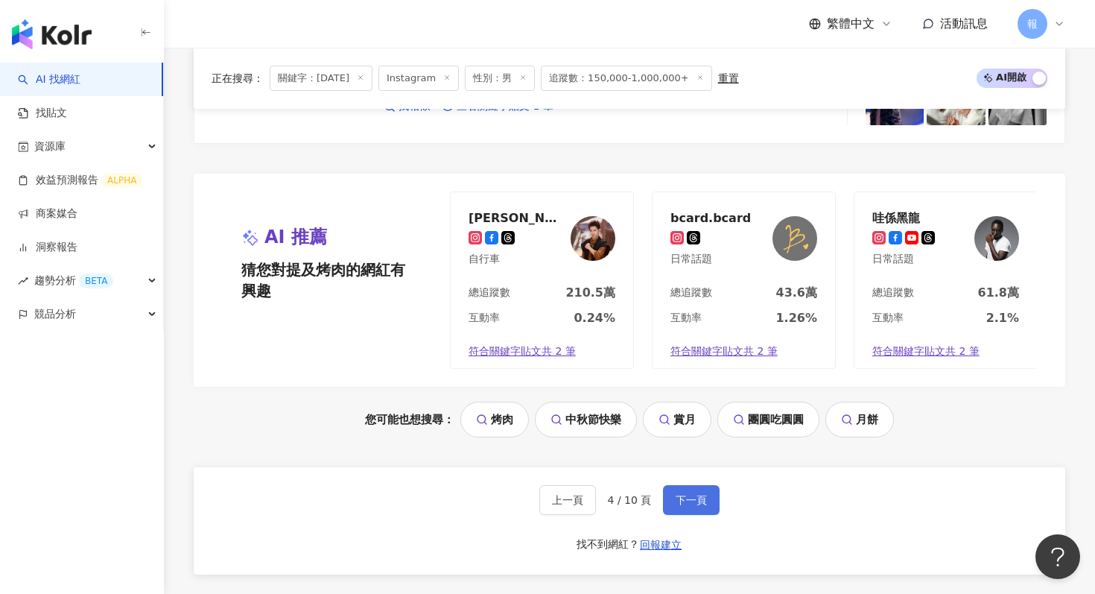
click at [677, 497] on span "下一頁" at bounding box center [691, 500] width 31 height 12
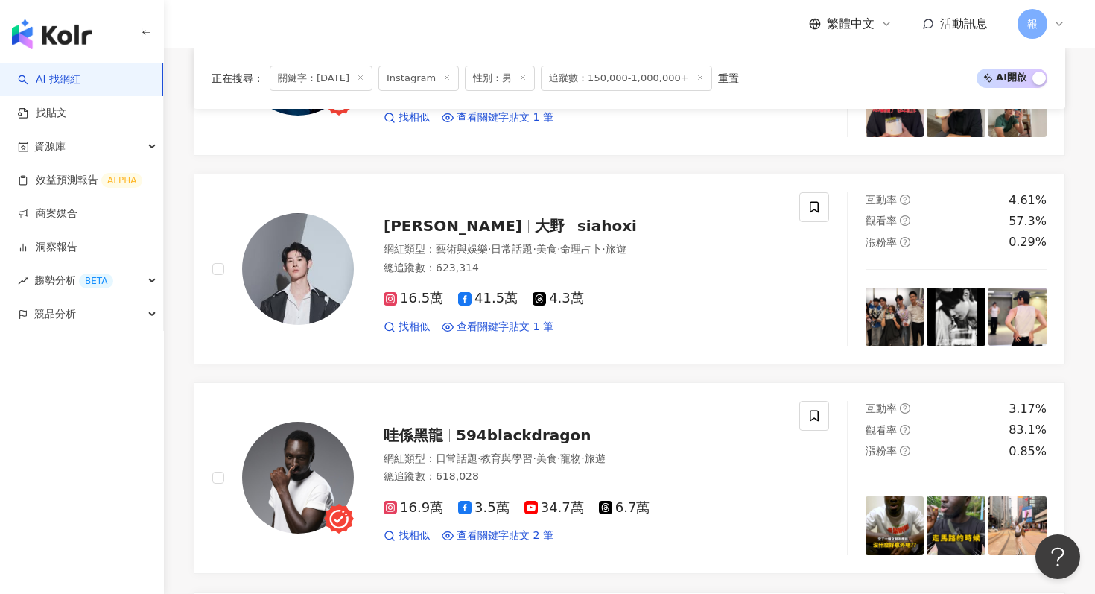
scroll to position [1201, 0]
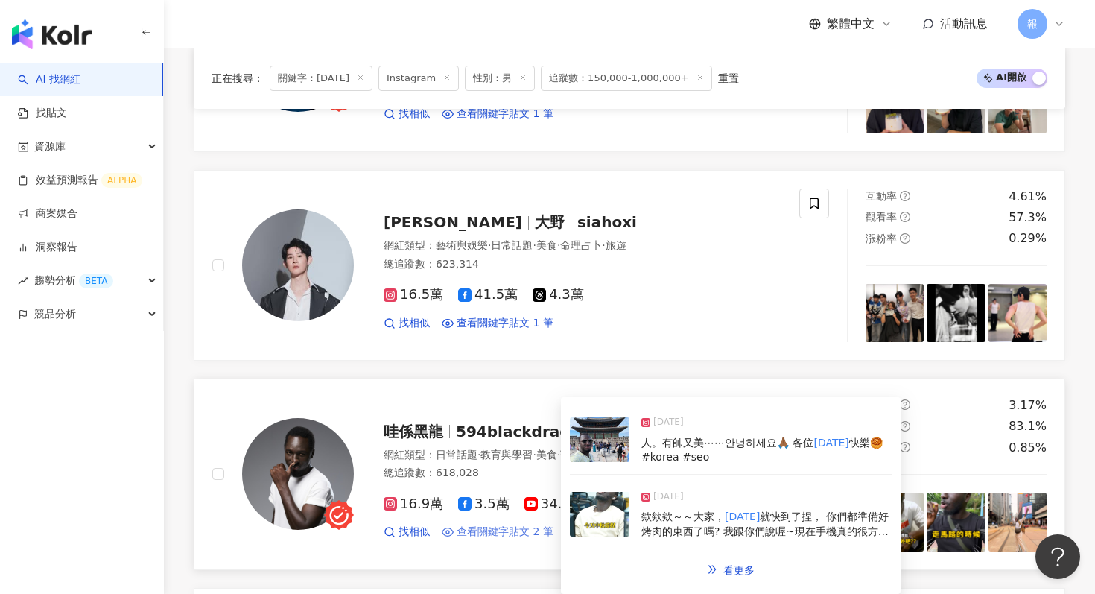
click at [515, 527] on span "查看關鍵字貼文 2 筆" at bounding box center [505, 531] width 97 height 15
click at [605, 521] on img at bounding box center [600, 514] width 60 height 45
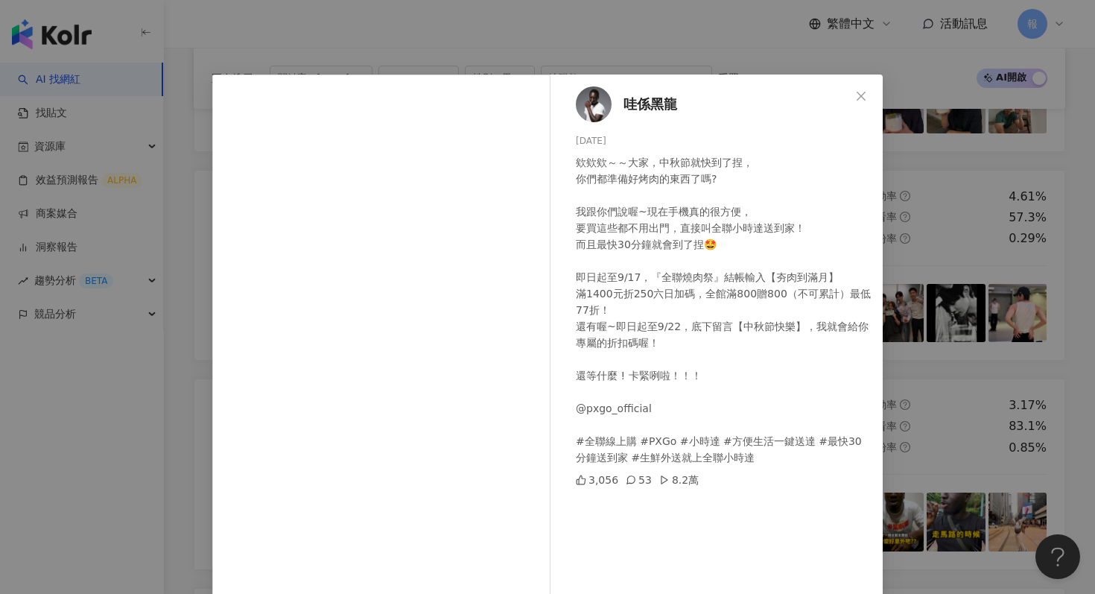
scroll to position [74, 0]
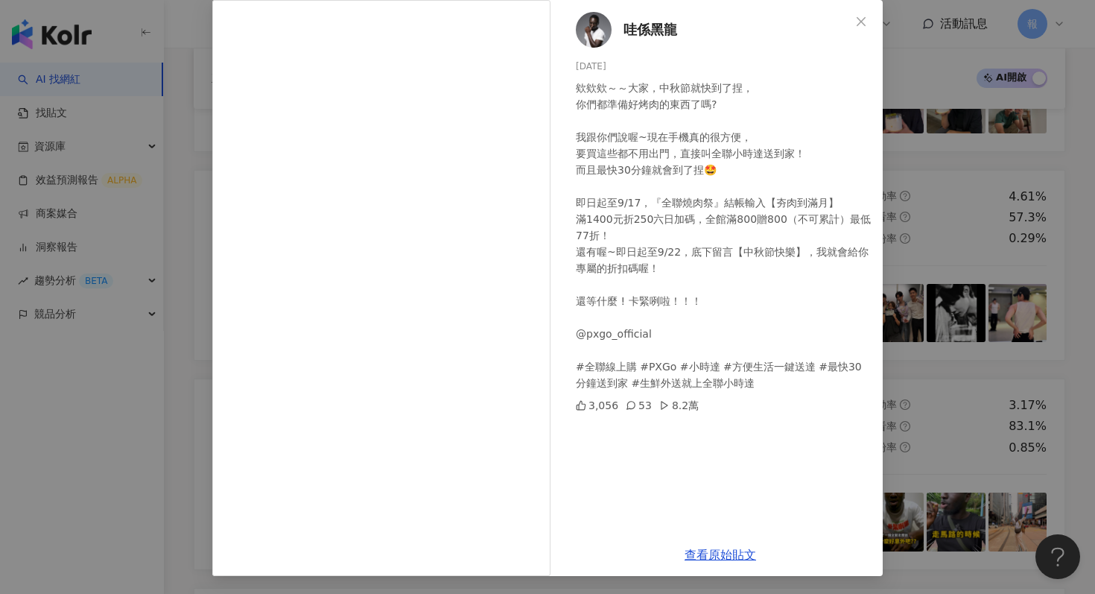
click at [927, 226] on div "哇係黑龍 [DATE] 欸欸欸～～大家，中秋節就快到了捏， 你們都準備好烤肉的東西了嗎? 我跟你們說喔~現在手機真的很方便， 要買這些都不用出門，直接叫全聯小…" at bounding box center [547, 297] width 1095 height 594
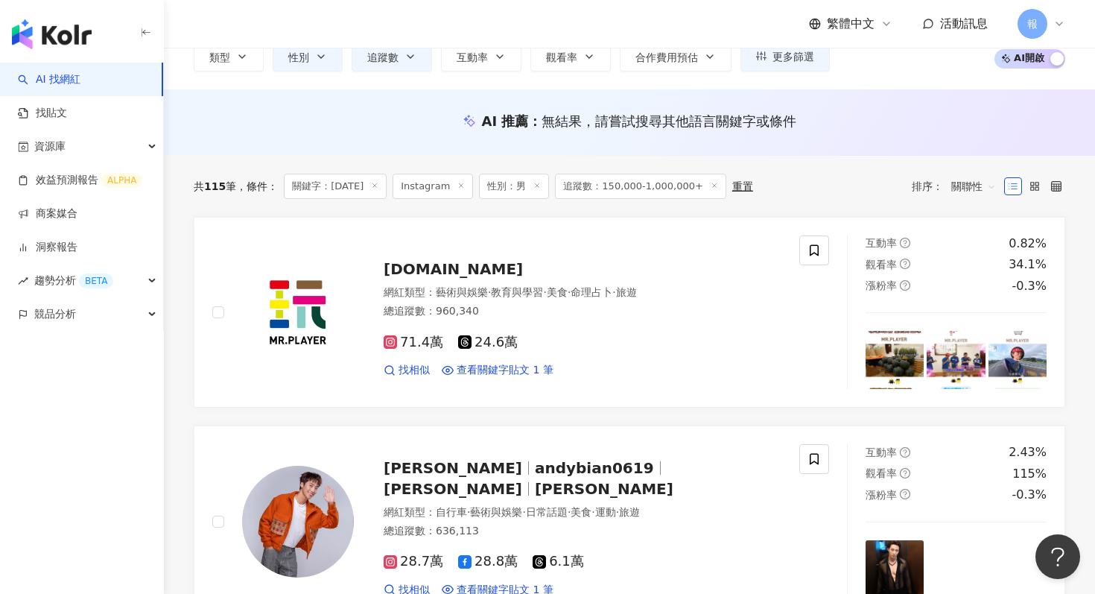
scroll to position [332, 0]
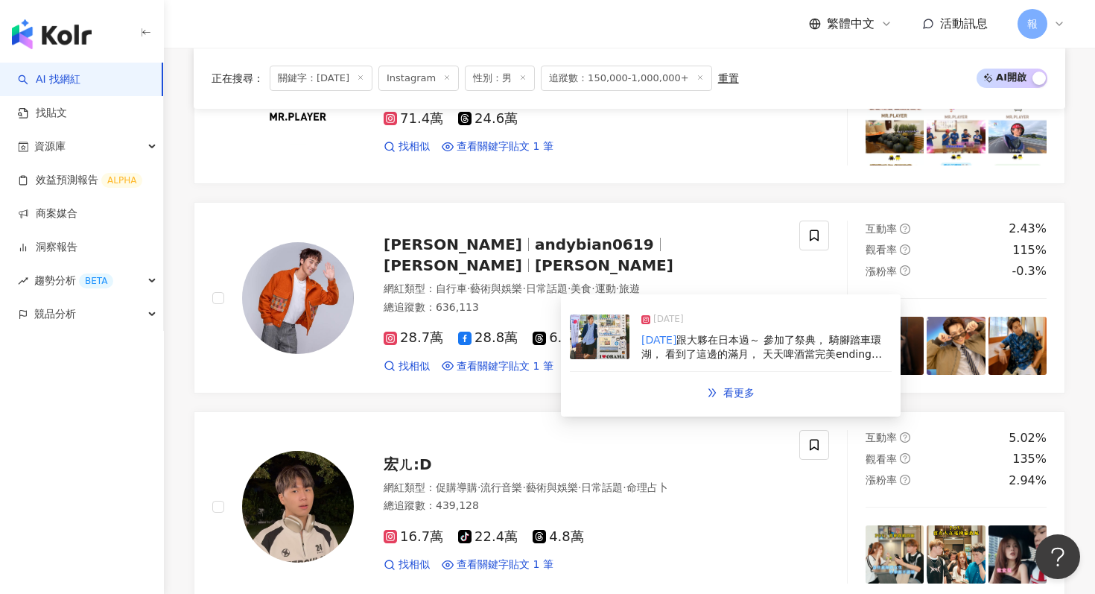
click at [594, 343] on img at bounding box center [600, 336] width 60 height 45
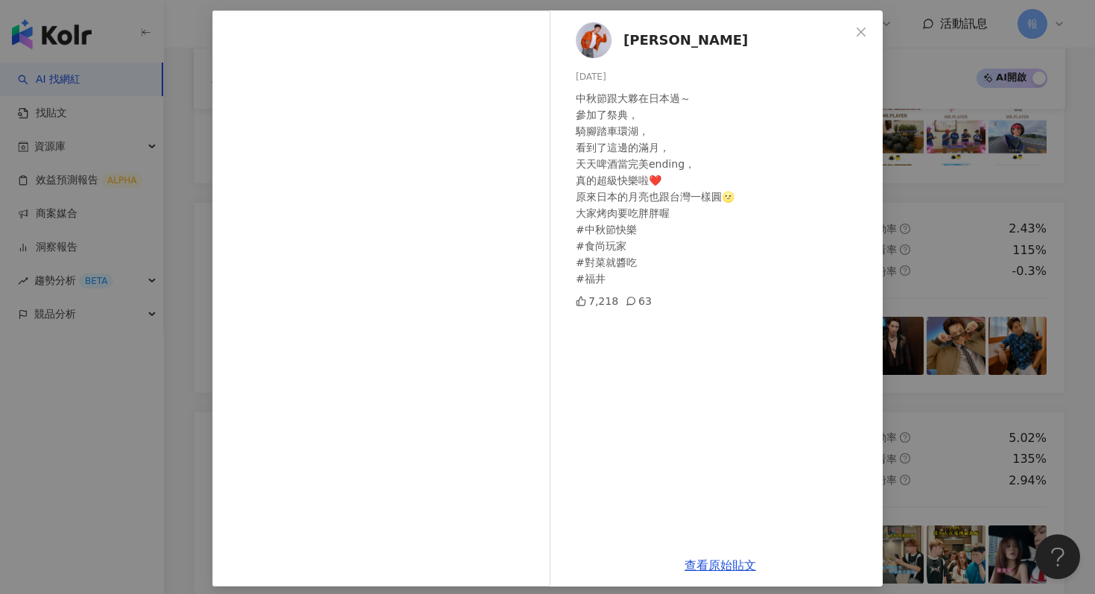
scroll to position [74, 0]
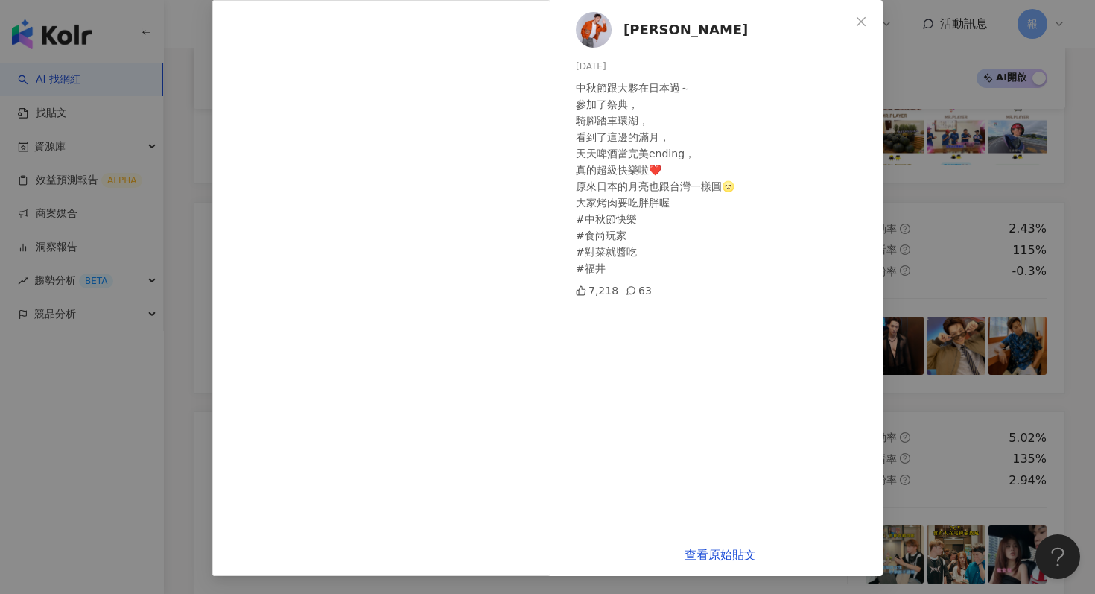
click at [912, 270] on div "[PERSON_NAME] Bian [DATE] 中秋節跟大夥在日本過～ 參加了祭典， 騎腳踏車環湖， 看到了這邊的滿月， 天天啤酒當完美ending， 真…" at bounding box center [547, 297] width 1095 height 594
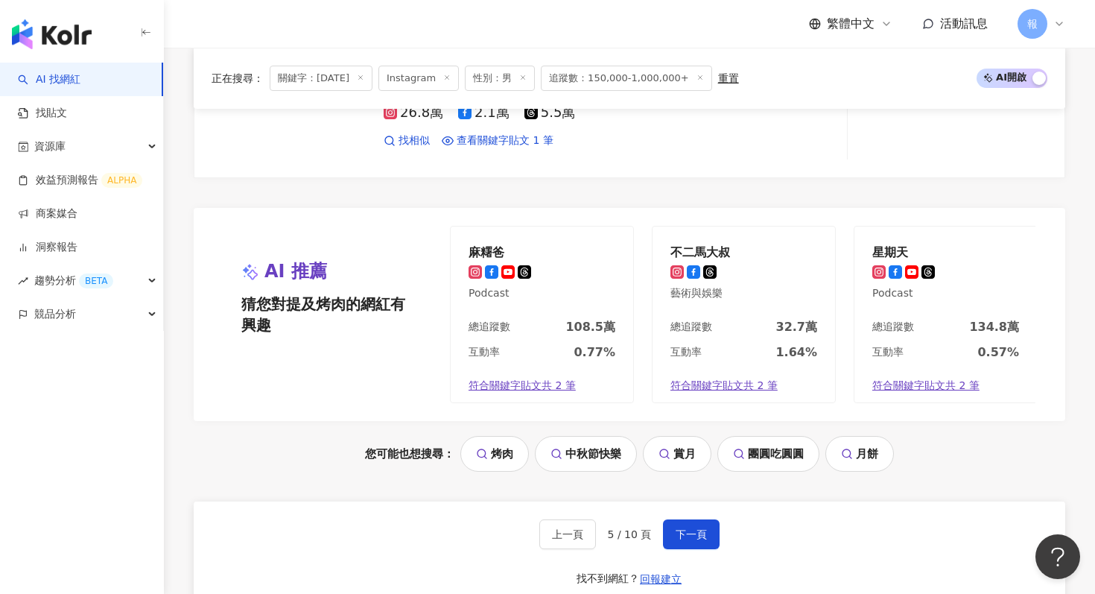
scroll to position [2854, 0]
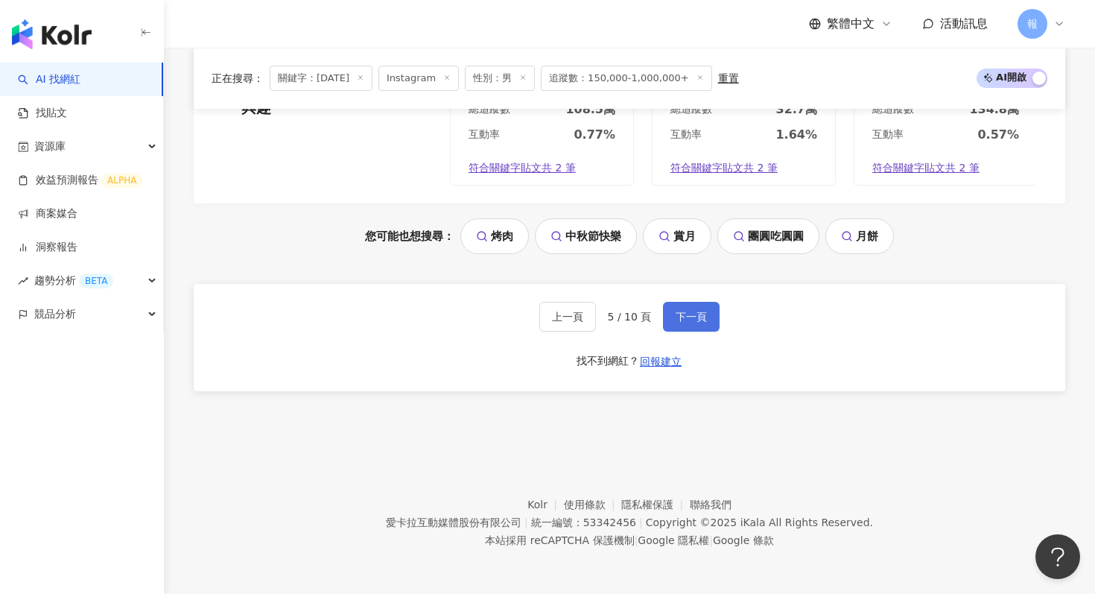
click at [702, 319] on span "下一頁" at bounding box center [691, 317] width 31 height 12
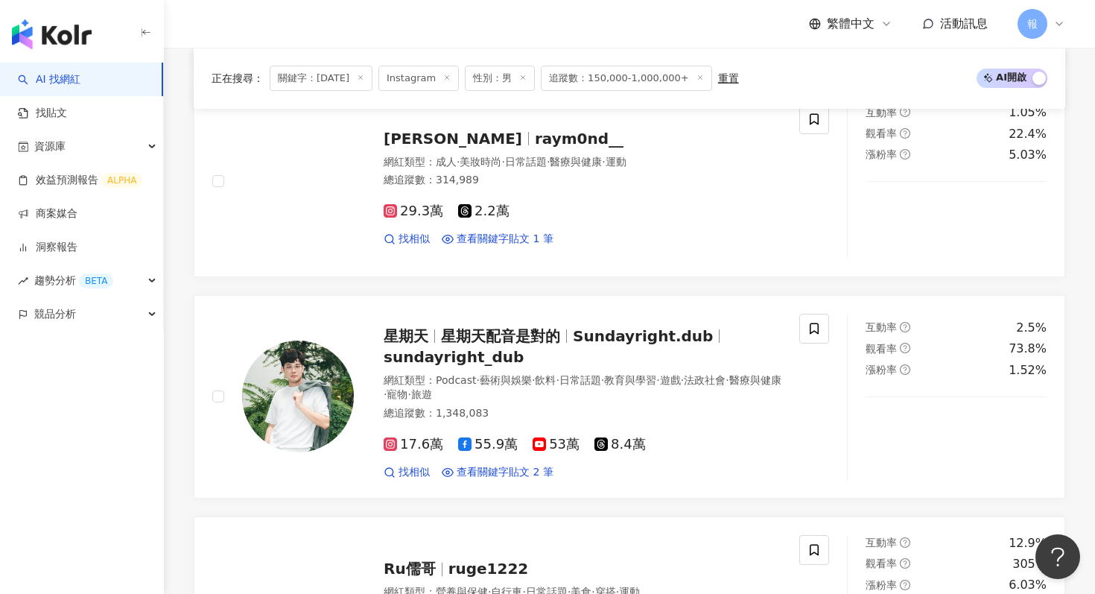
scroll to position [2084, 0]
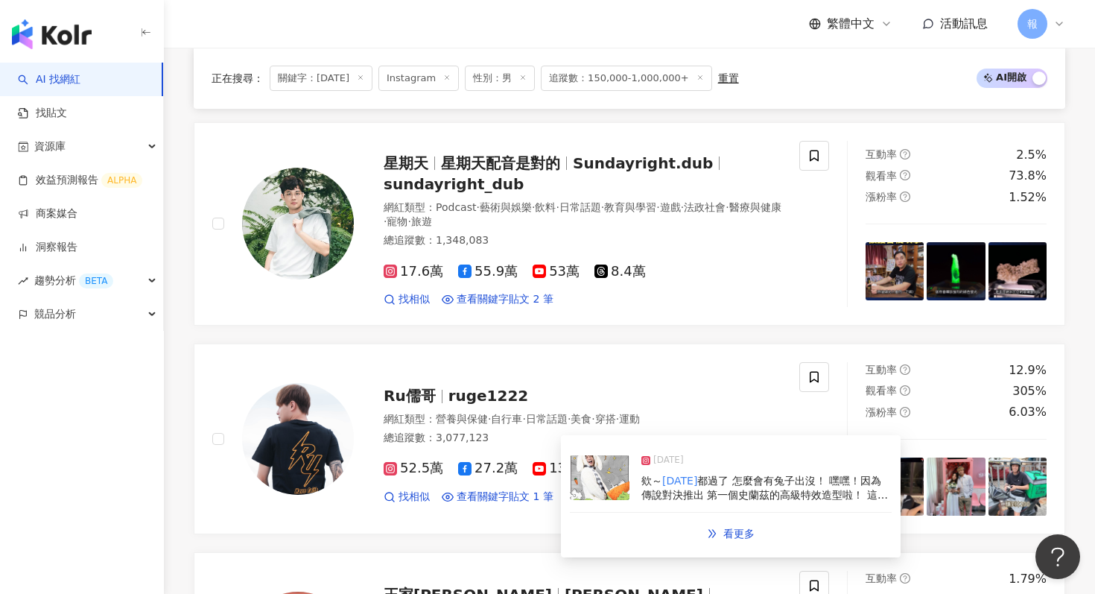
click at [609, 489] on img at bounding box center [600, 477] width 60 height 45
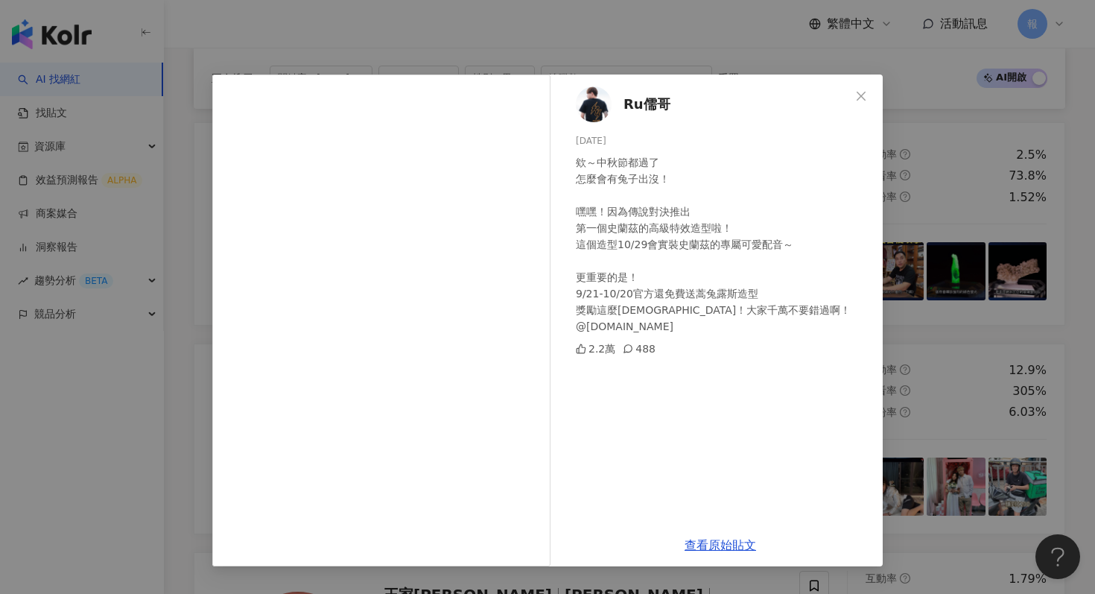
click at [947, 336] on div "Ru儒哥 [DATE] 欸～中秋節都過了 怎麼會有兔子出沒！ 嘿嘿！因為傳說對決推出 第一個史蘭茲的高級特效造型啦！ 這個造型10/29會實裝史蘭茲的專屬可愛…" at bounding box center [547, 297] width 1095 height 594
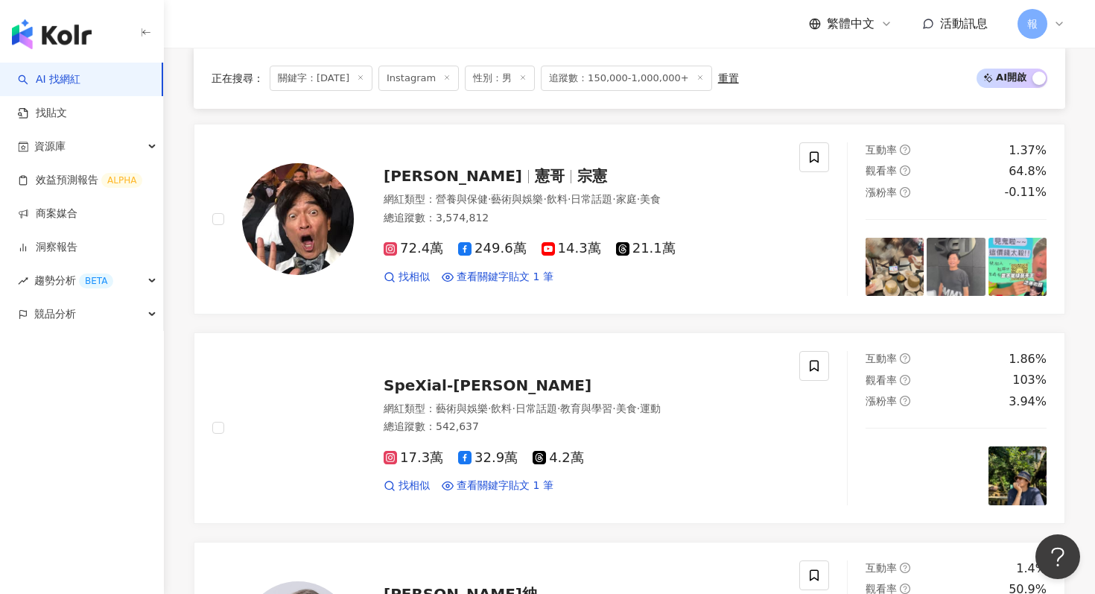
scroll to position [1208, 0]
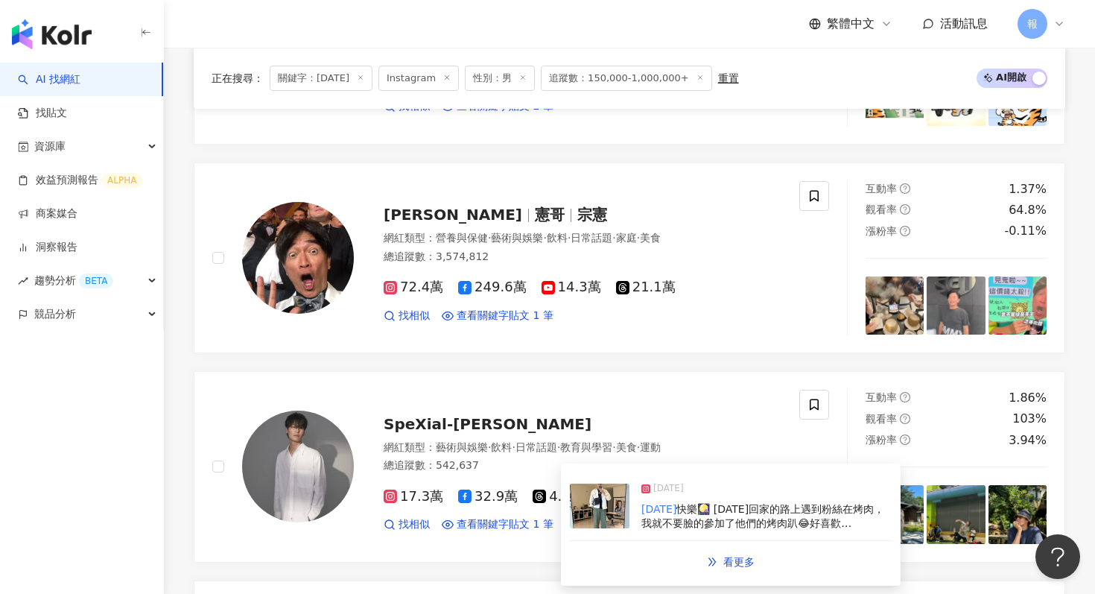
click at [601, 521] on img at bounding box center [600, 505] width 60 height 45
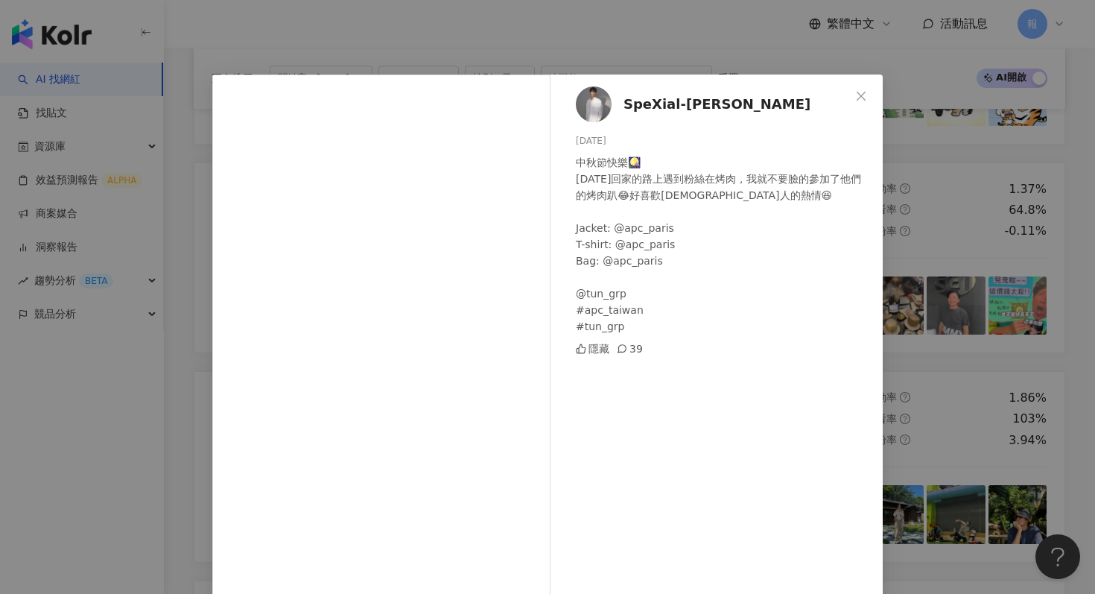
click at [880, 416] on div "SpeXial-風田 Win [DATE] 中秋節快樂🎑 [DATE]回家的路上遇到粉絲在烤肉，我就不要臉的參加了他們的烤肉趴😂好喜歡[DEMOGRAPHIC…" at bounding box center [720, 331] width 325 height 515
click at [889, 398] on div "SpeXial-風田 Win [DATE] 中秋節快樂🎑 [DATE]回家的路上遇到粉絲在烤肉，我就不要臉的參加了他們的烤肉趴😂好喜歡[DEMOGRAPHIC…" at bounding box center [547, 297] width 1095 height 594
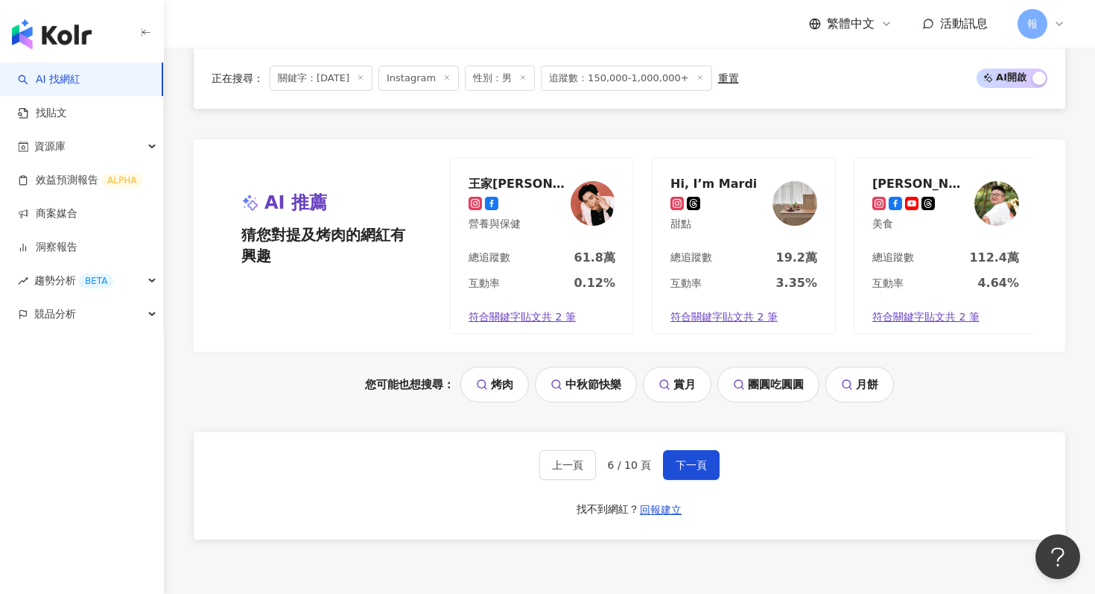
scroll to position [2743, 0]
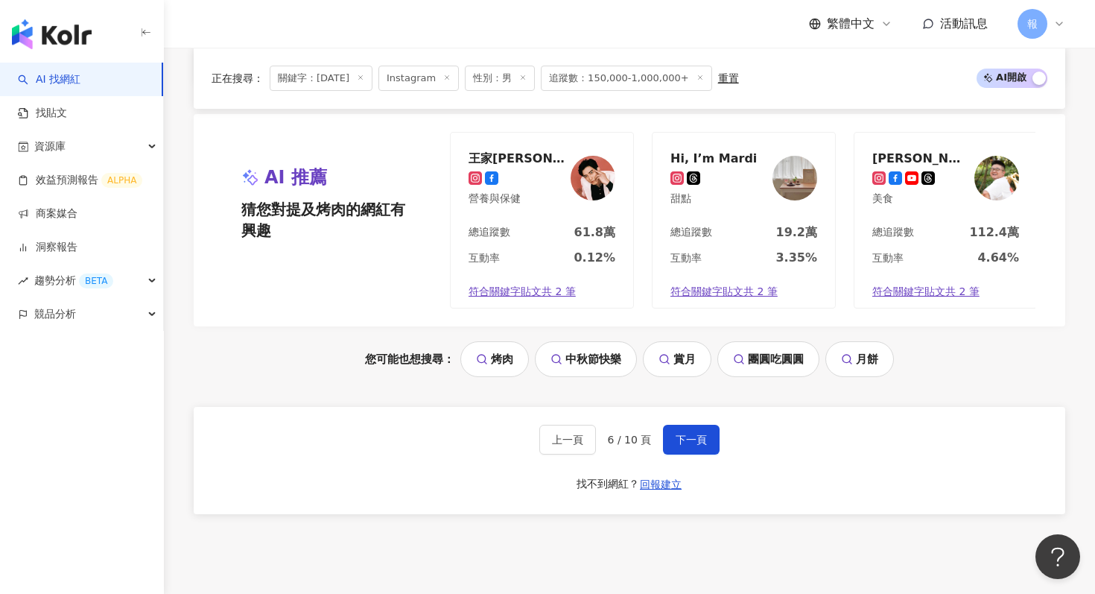
click at [710, 416] on div "上一頁 6 / 10 頁 下一頁 找不到網紅？ 回報建立" at bounding box center [629, 460] width 871 height 107
click at [708, 432] on button "下一頁" at bounding box center [691, 440] width 57 height 30
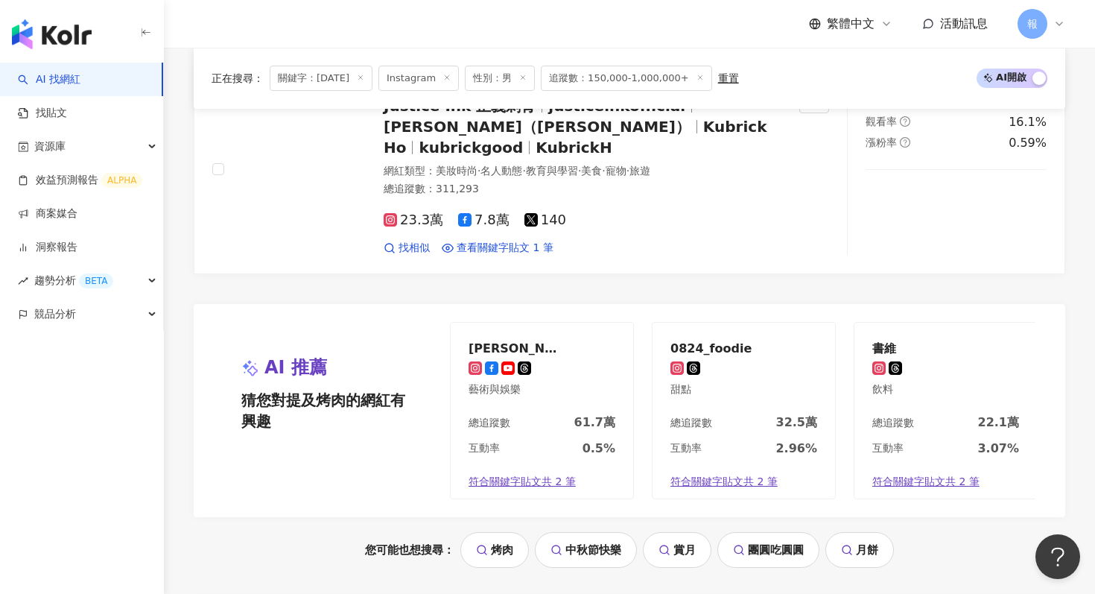
scroll to position [2854, 0]
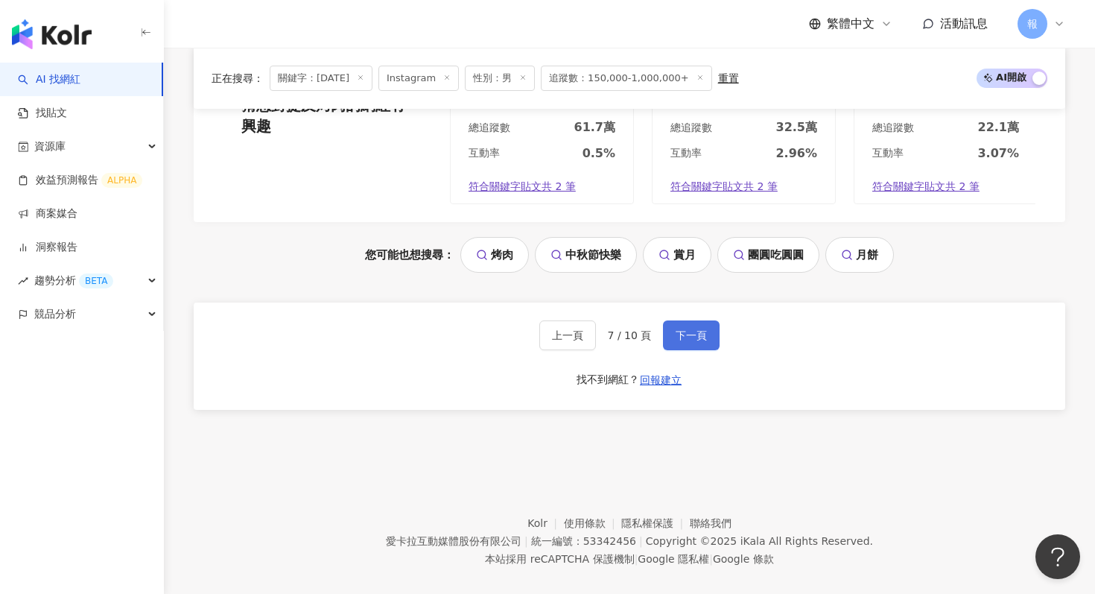
click at [680, 329] on span "下一頁" at bounding box center [691, 335] width 31 height 12
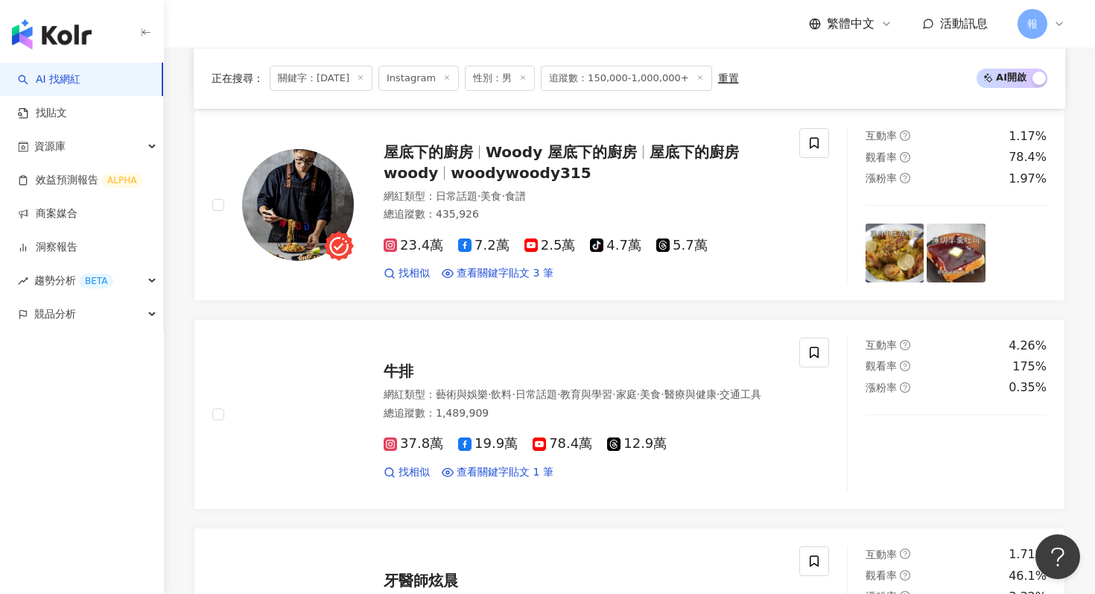
scroll to position [2076, 0]
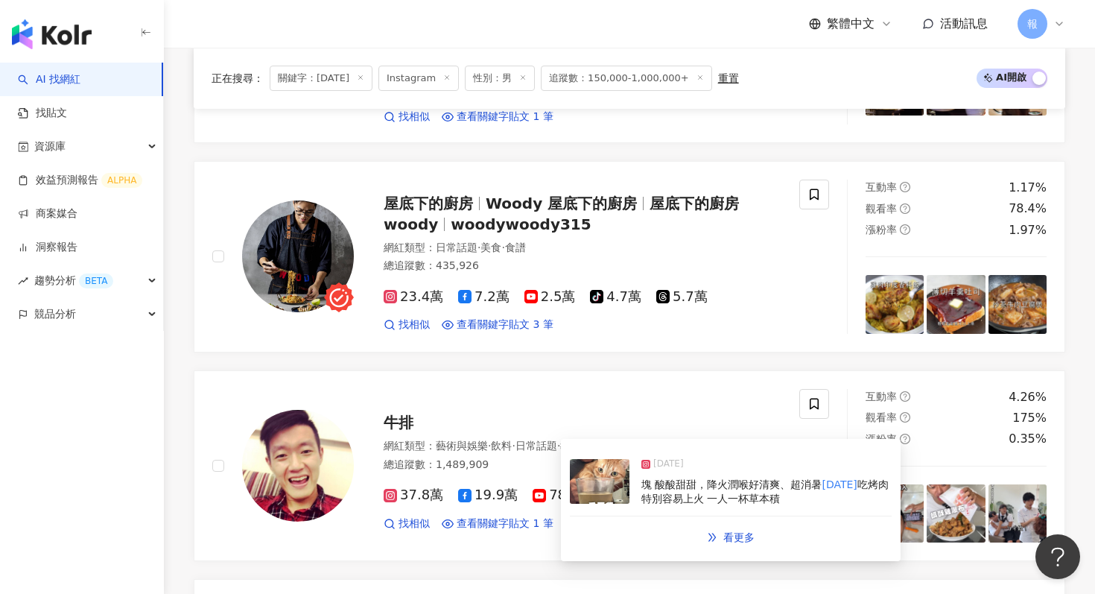
click at [586, 470] on img at bounding box center [600, 481] width 60 height 45
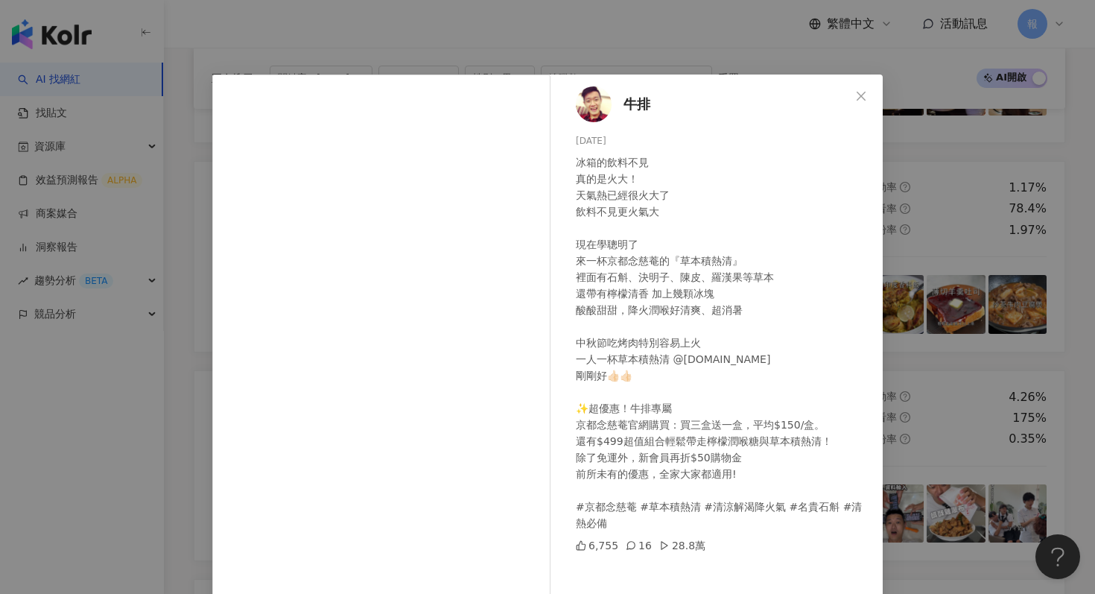
scroll to position [68, 0]
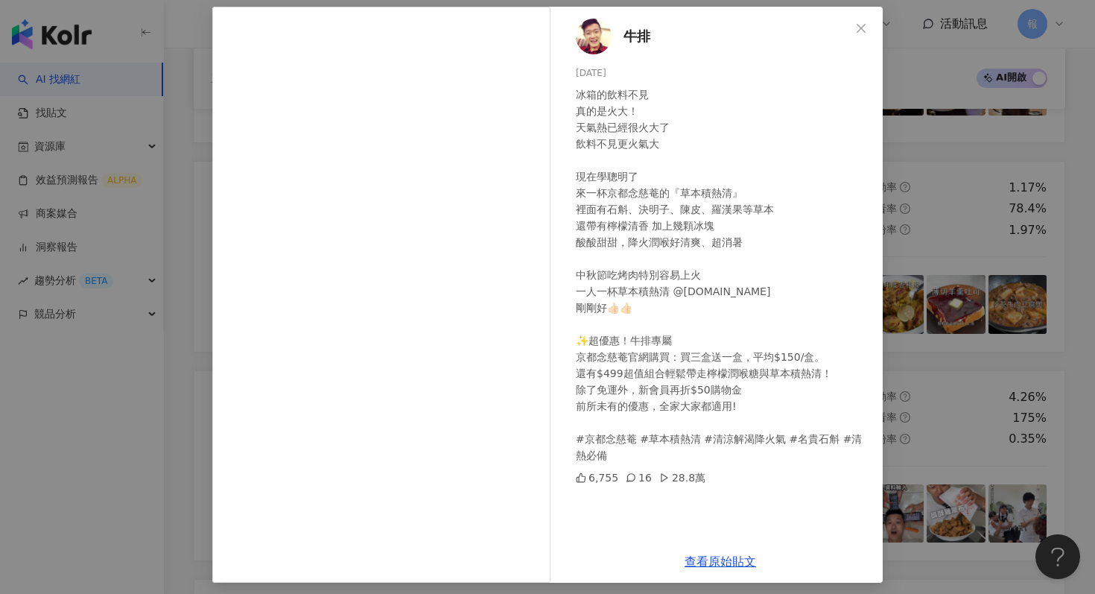
click at [973, 256] on div "牛排 [DATE] 冰箱的飲料不見 真的是火大！ 天氣熱已經很火大了 飲料不見更火氣大 現在學聰明了 來一杯京都念慈菴的『草本積熱清』 裡面有石斛、決明子、陳…" at bounding box center [547, 297] width 1095 height 594
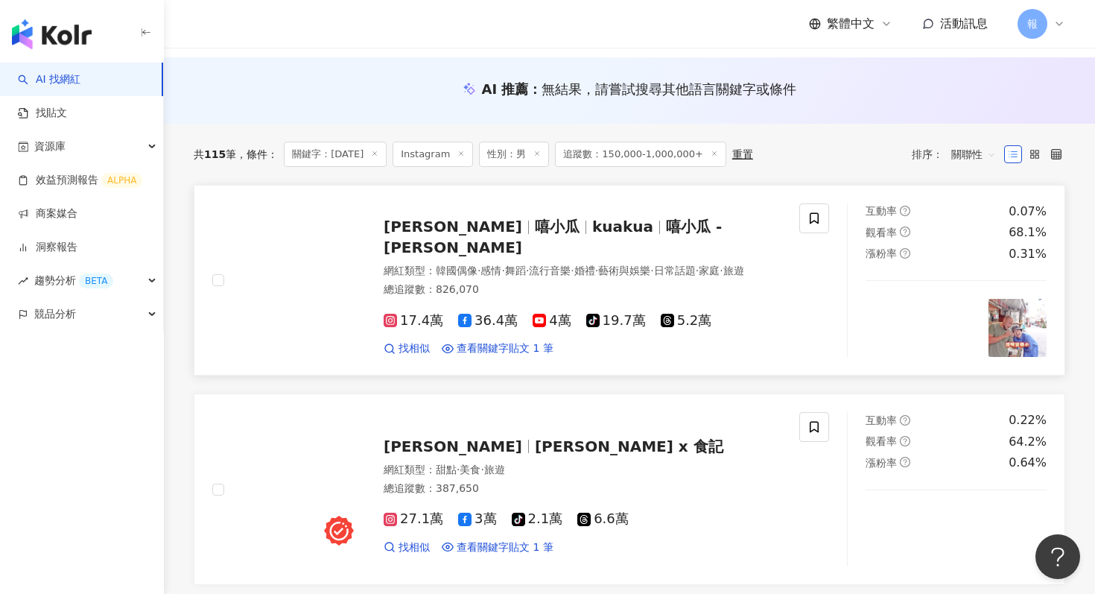
scroll to position [54, 0]
